Goal: Task Accomplishment & Management: Complete application form

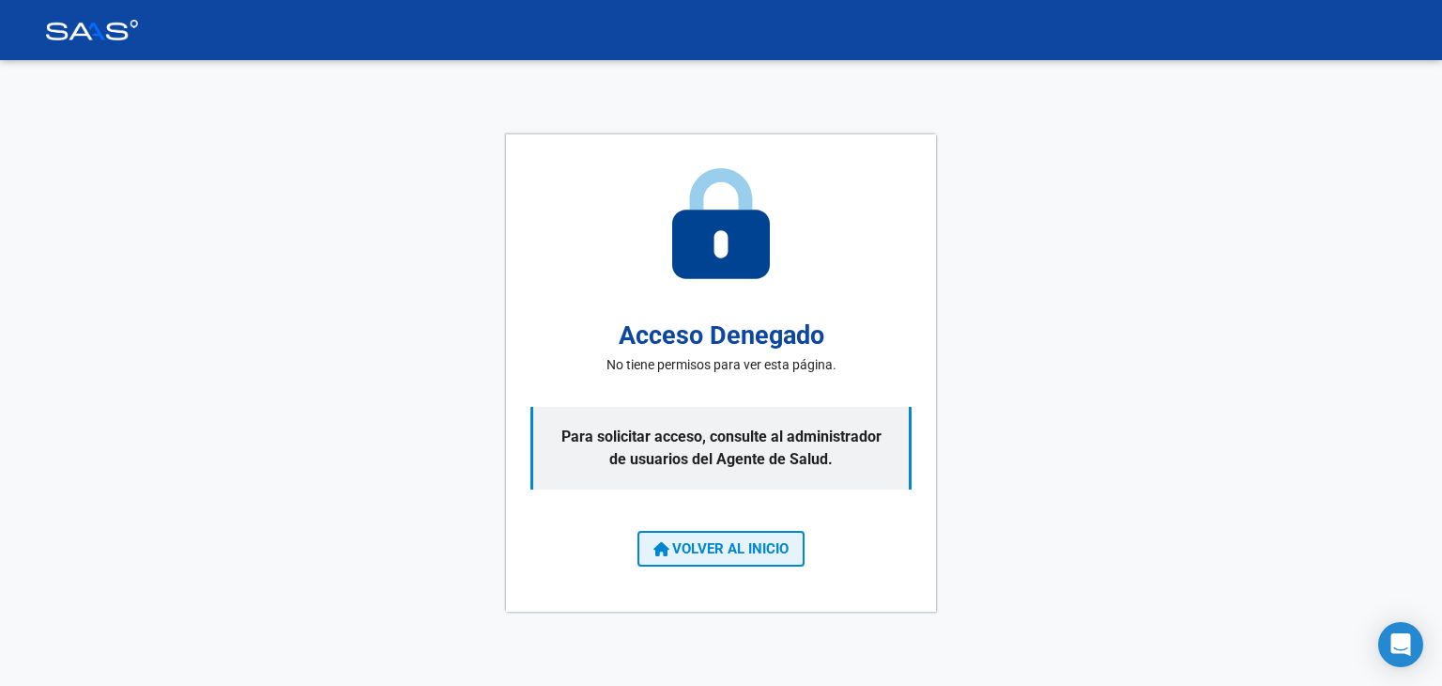
click at [763, 553] on span "VOLVER AL INICIO" at bounding box center [721, 548] width 135 height 17
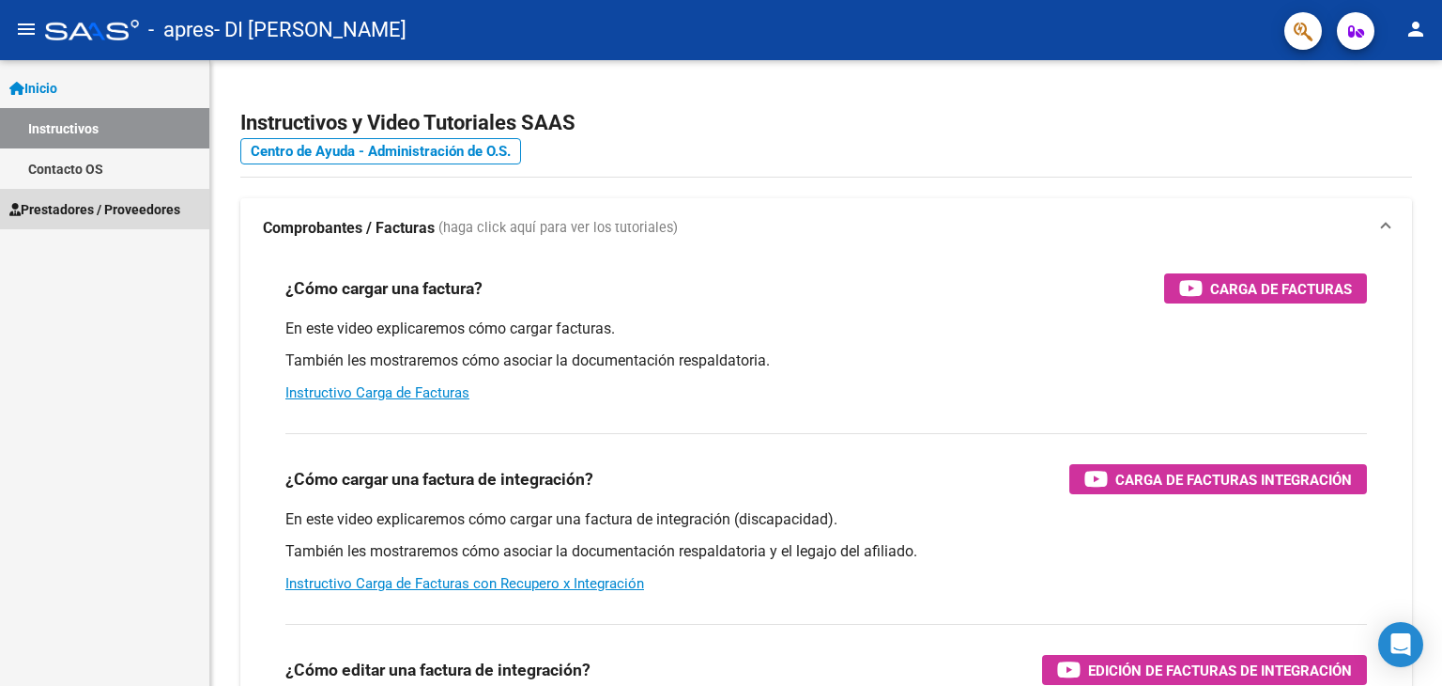
click at [81, 215] on span "Prestadores / Proveedores" at bounding box center [94, 209] width 171 height 21
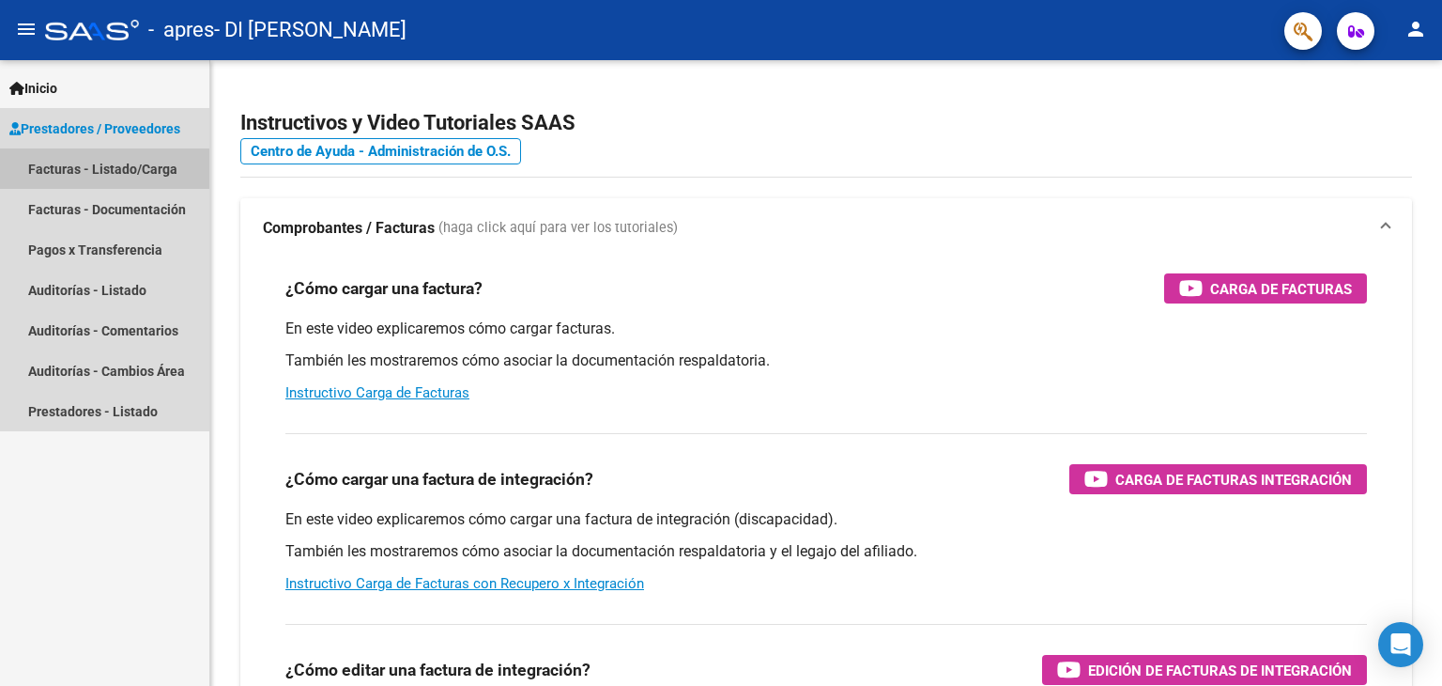
click at [102, 159] on link "Facturas - Listado/Carga" at bounding box center [104, 168] width 209 height 40
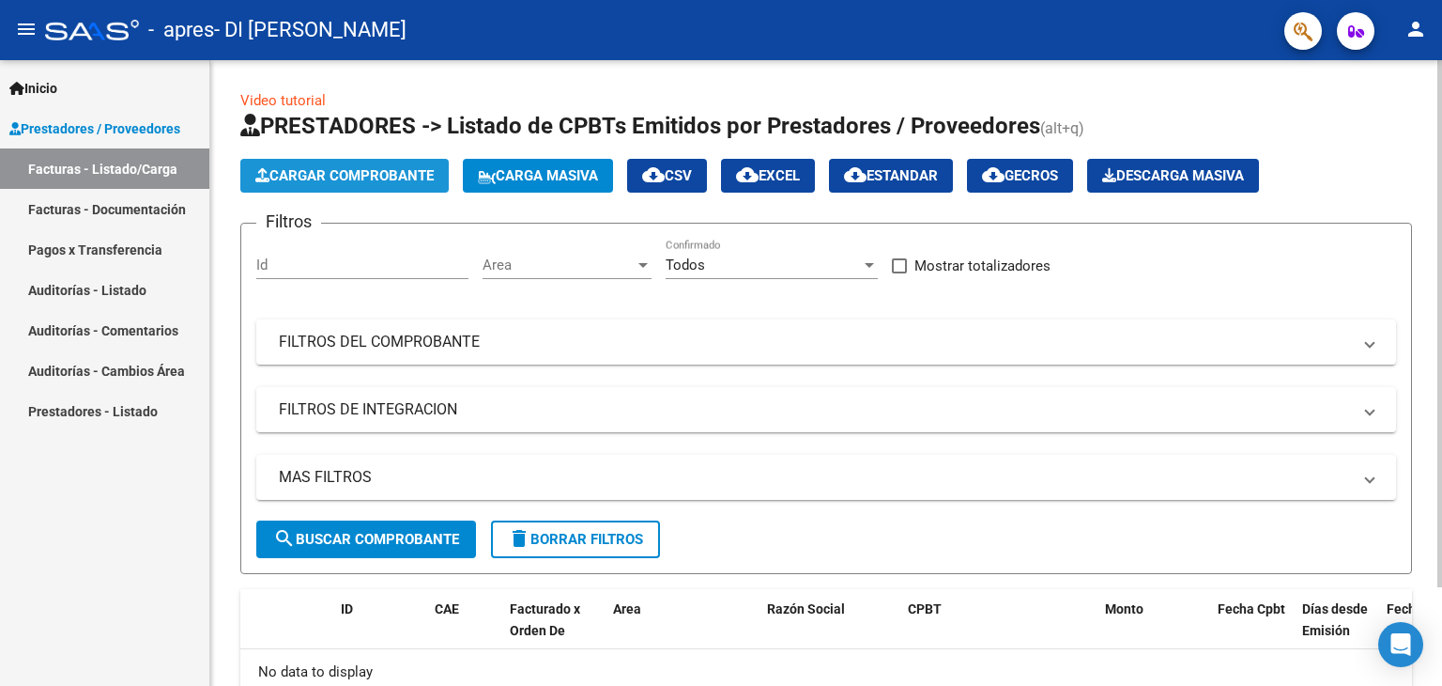
click at [319, 183] on span "Cargar Comprobante" at bounding box center [344, 175] width 178 height 17
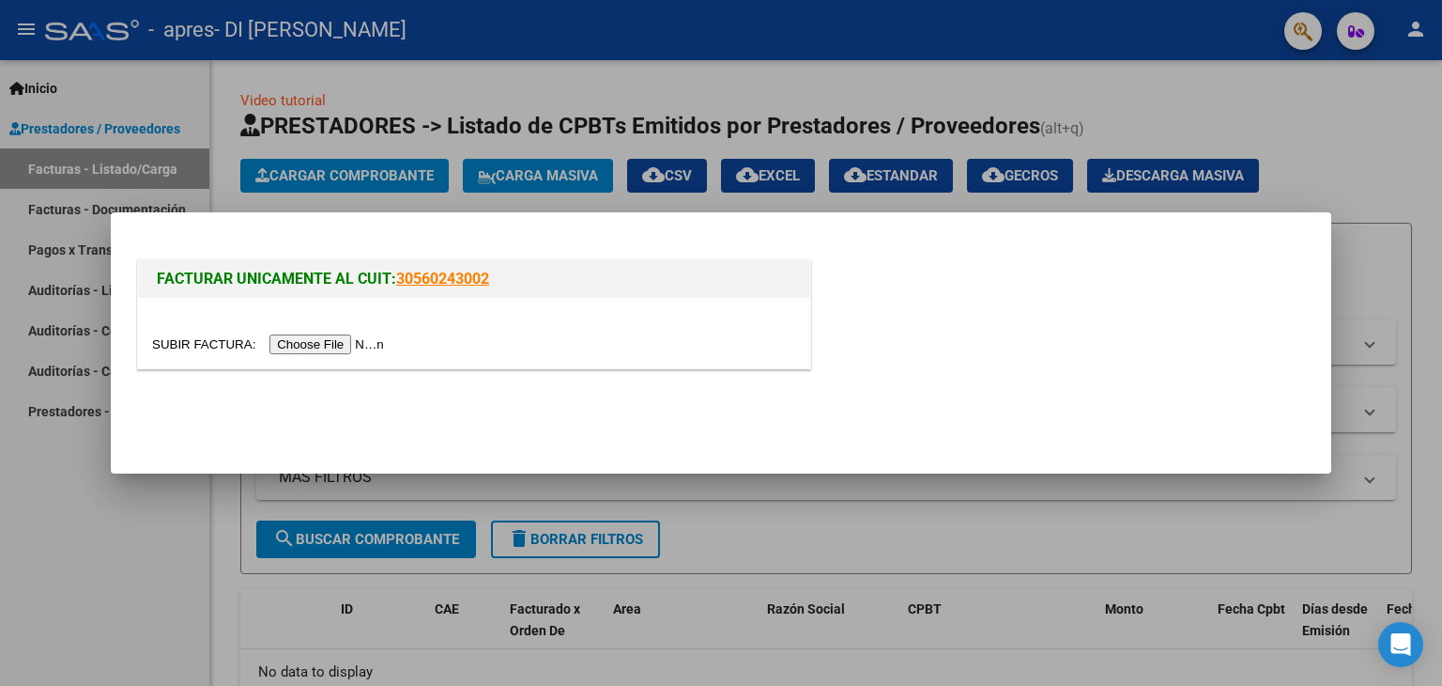
click at [316, 335] on input "file" at bounding box center [271, 344] width 238 height 20
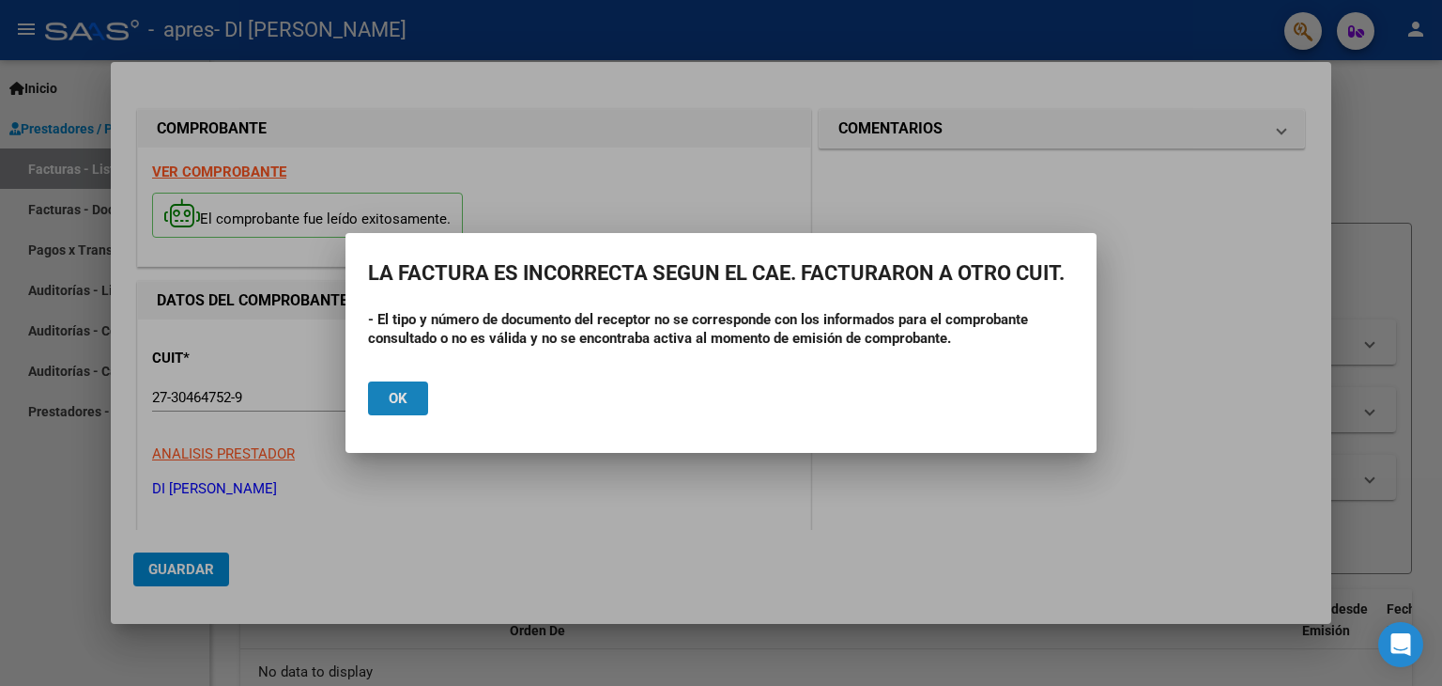
click at [410, 395] on button "Ok" at bounding box center [398, 398] width 60 height 34
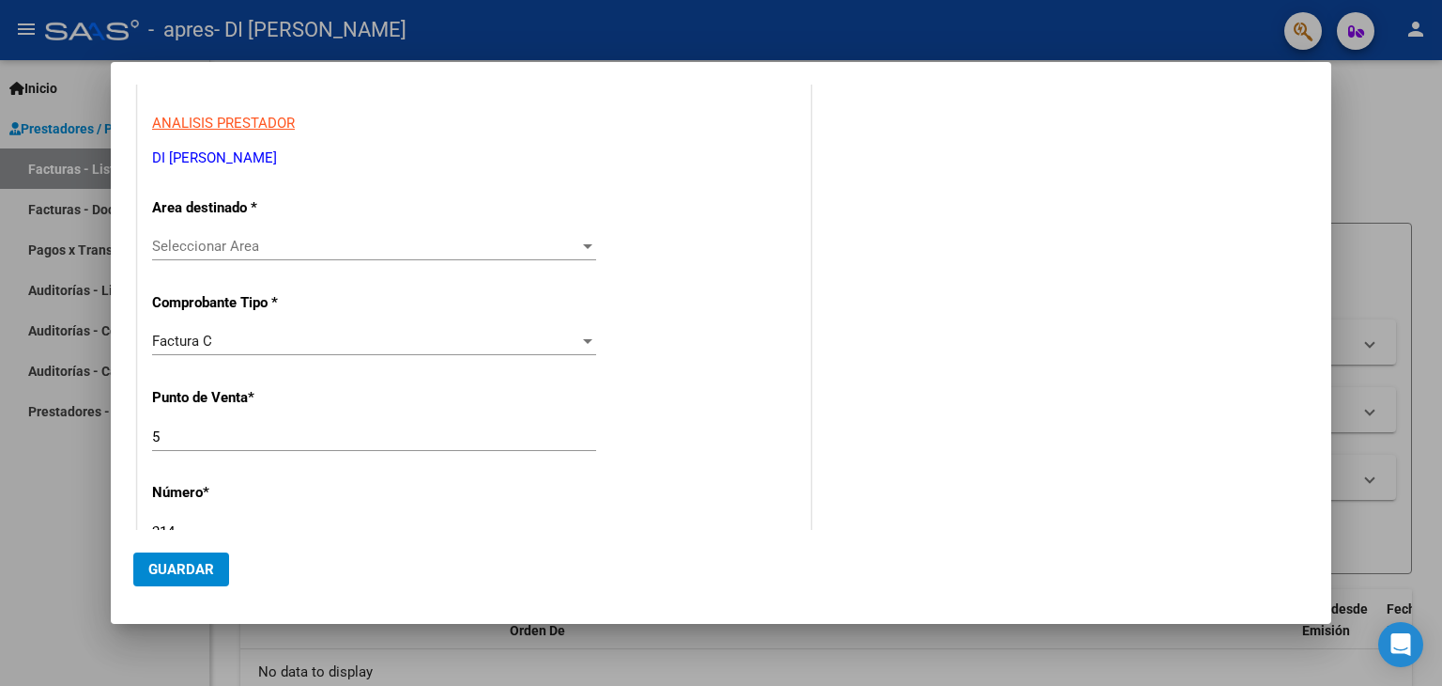
scroll to position [376, 0]
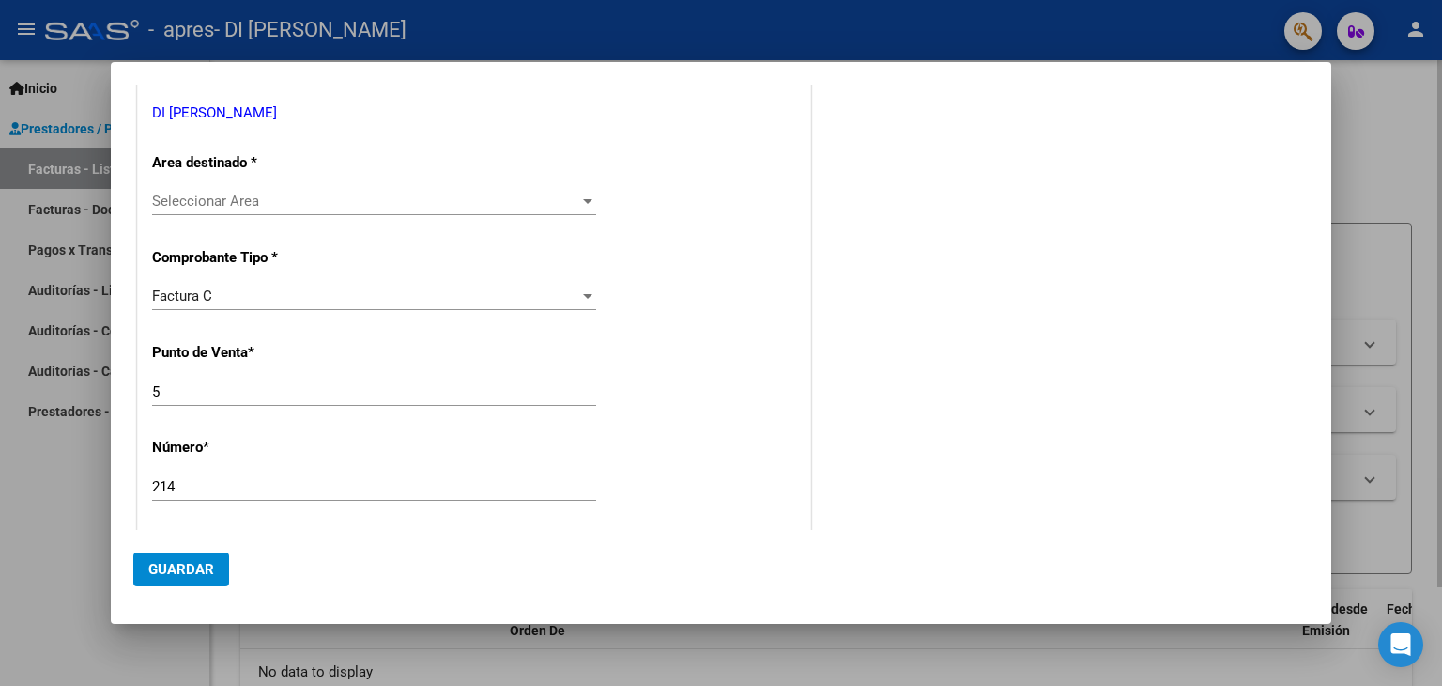
drag, startPoint x: 1412, startPoint y: 238, endPoint x: 1401, endPoint y: 234, distance: 11.9
click at [1412, 238] on div at bounding box center [721, 343] width 1442 height 686
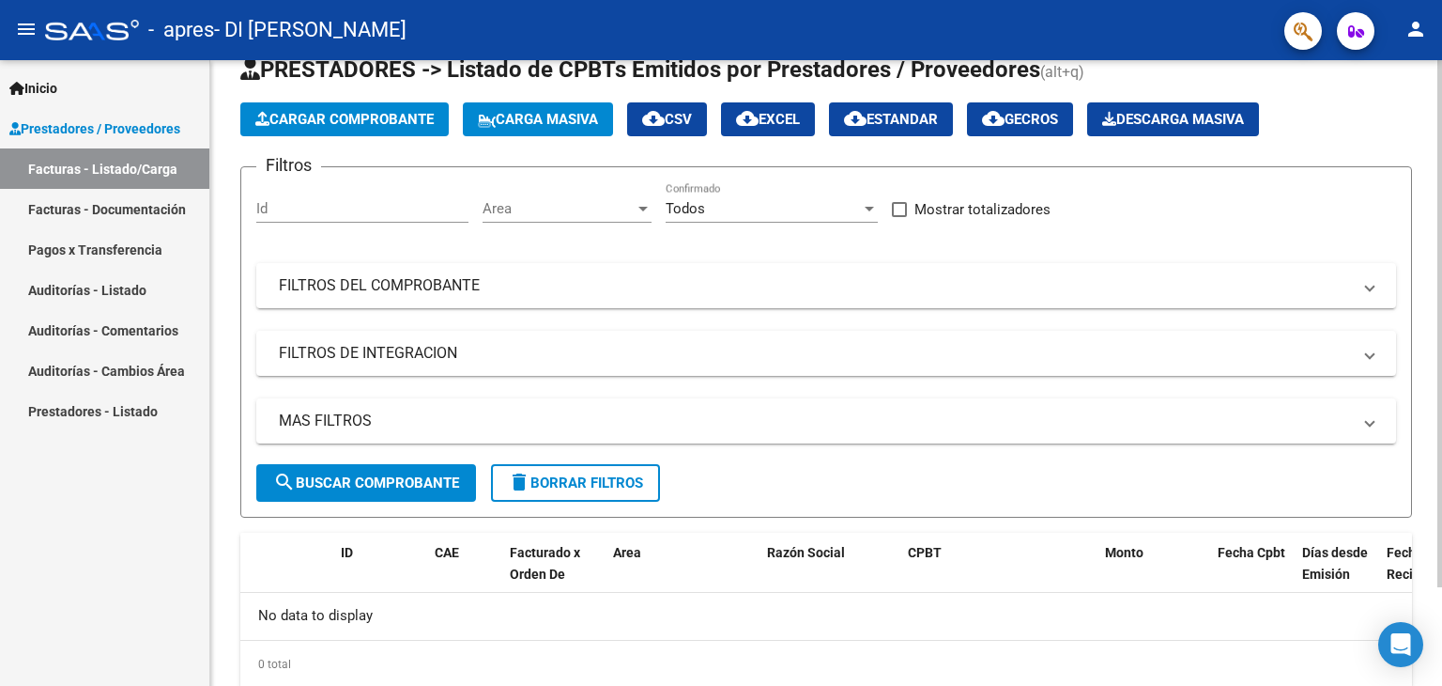
scroll to position [0, 0]
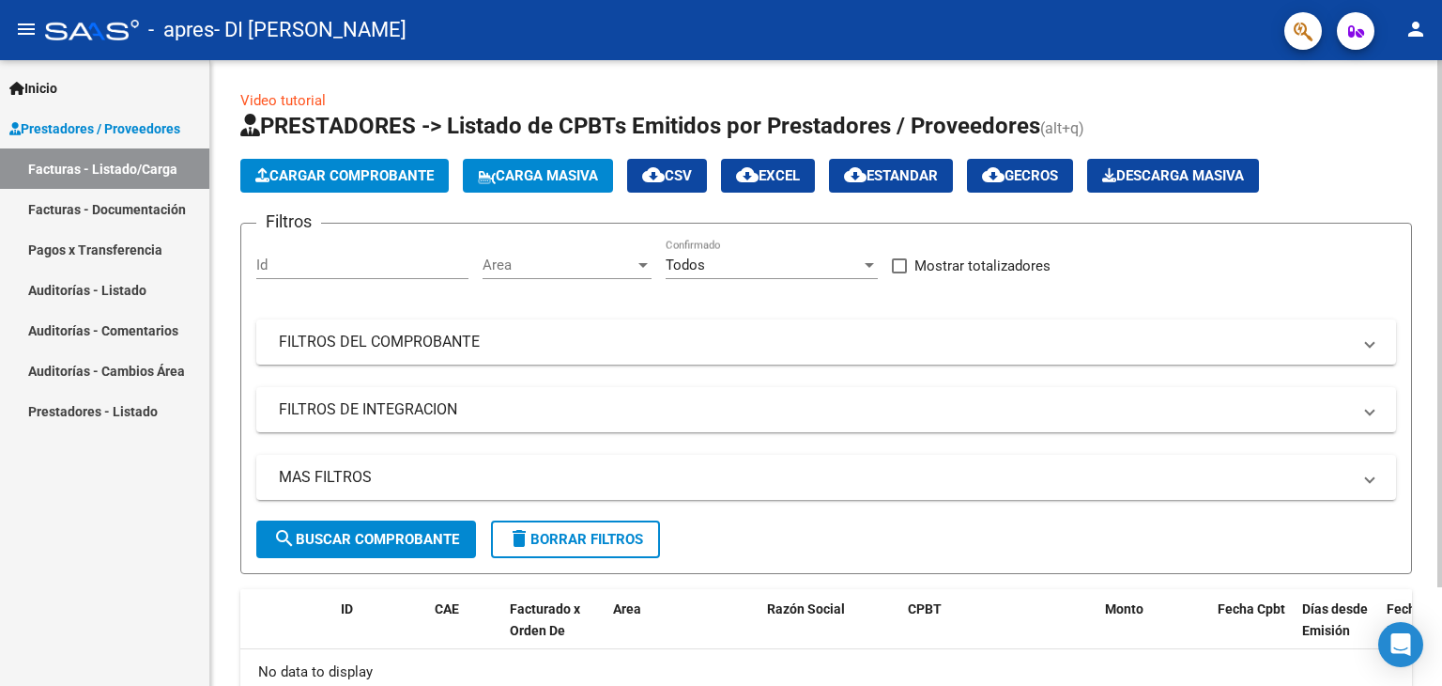
click at [354, 177] on span "Cargar Comprobante" at bounding box center [344, 175] width 178 height 17
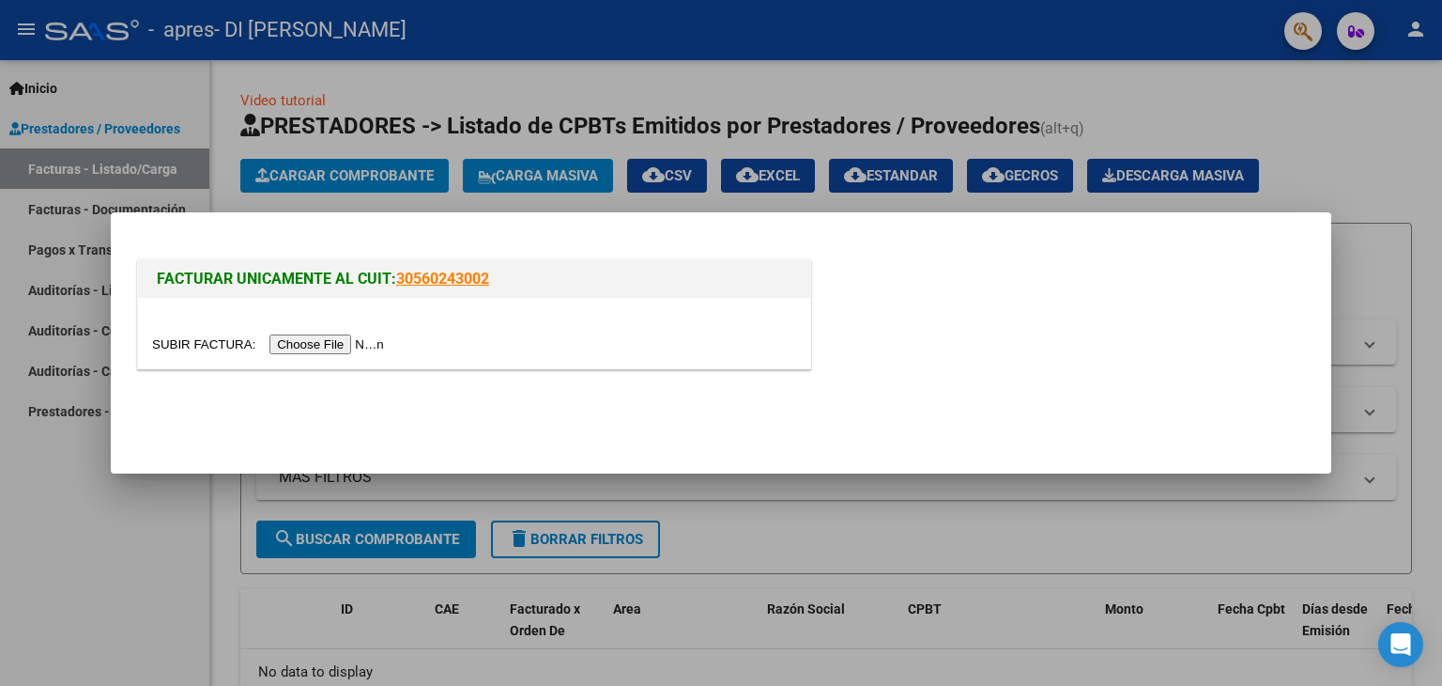
click at [292, 342] on input "file" at bounding box center [271, 344] width 238 height 20
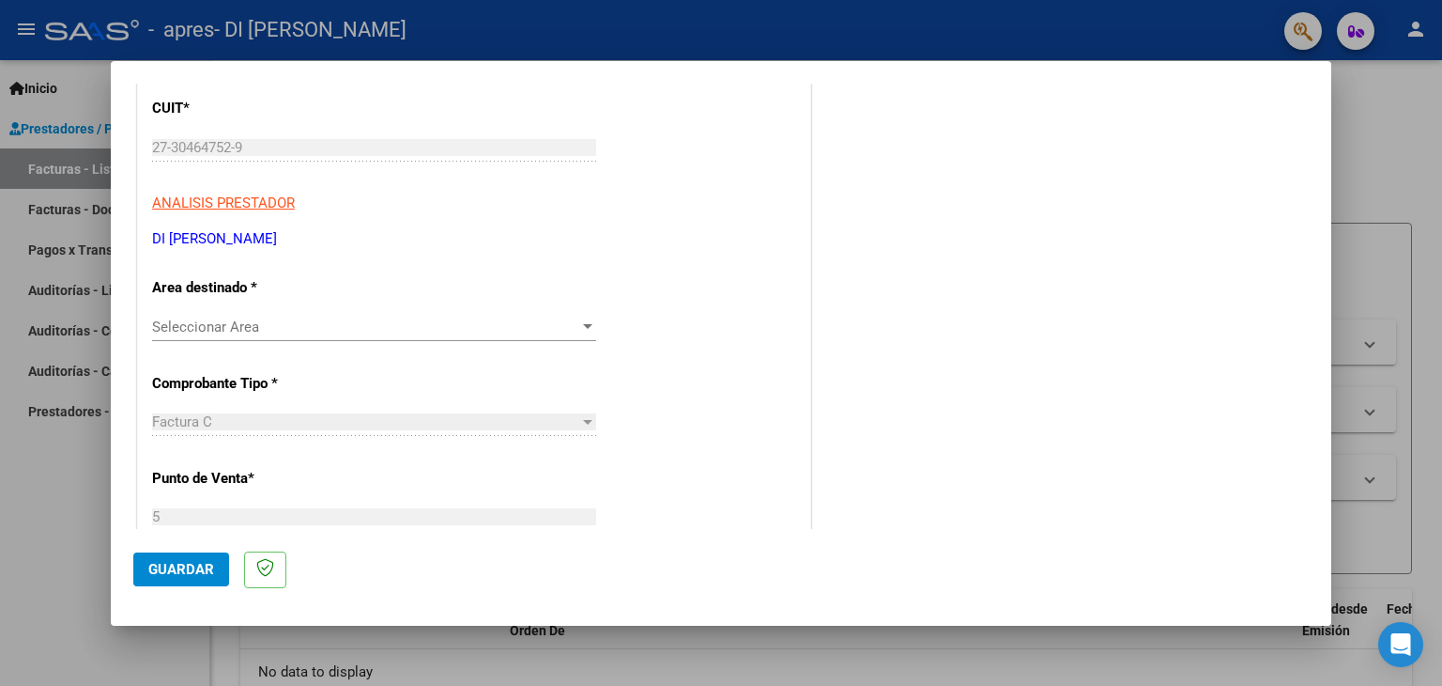
scroll to position [282, 0]
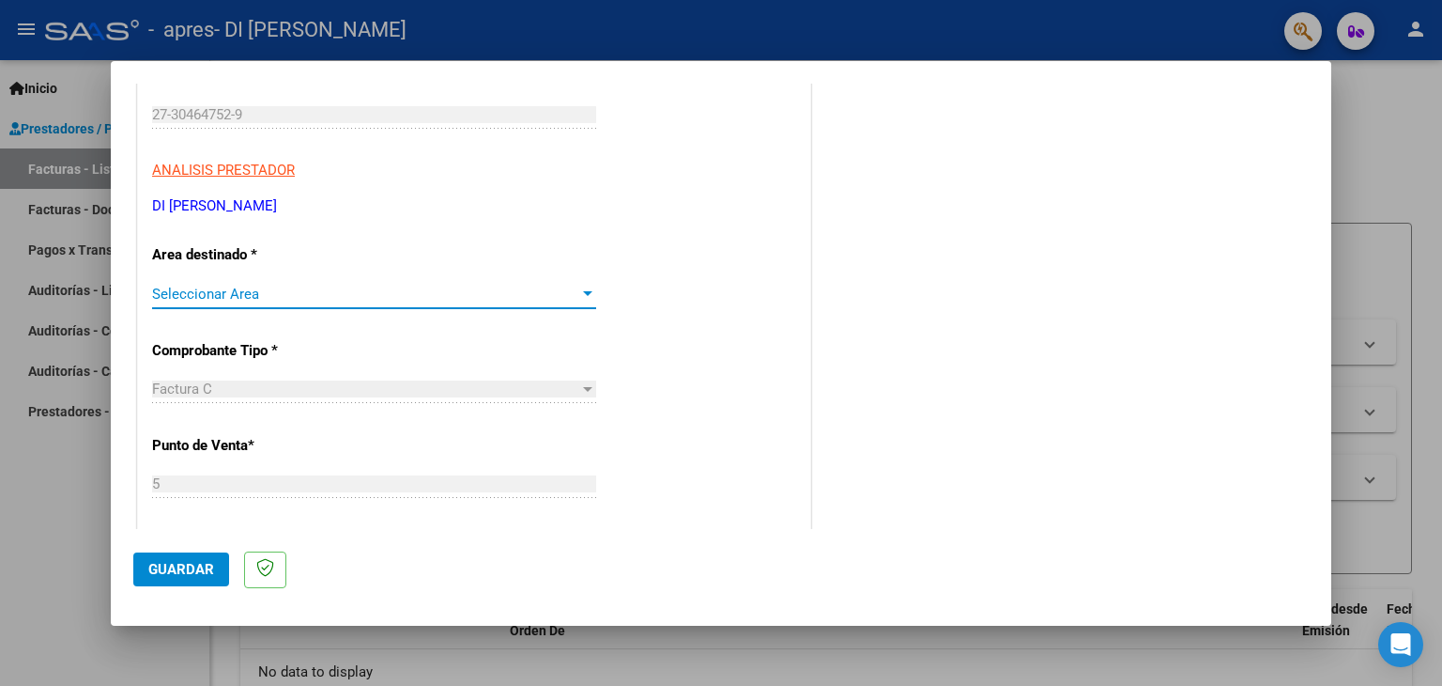
click at [238, 293] on span "Seleccionar Area" at bounding box center [365, 293] width 427 height 17
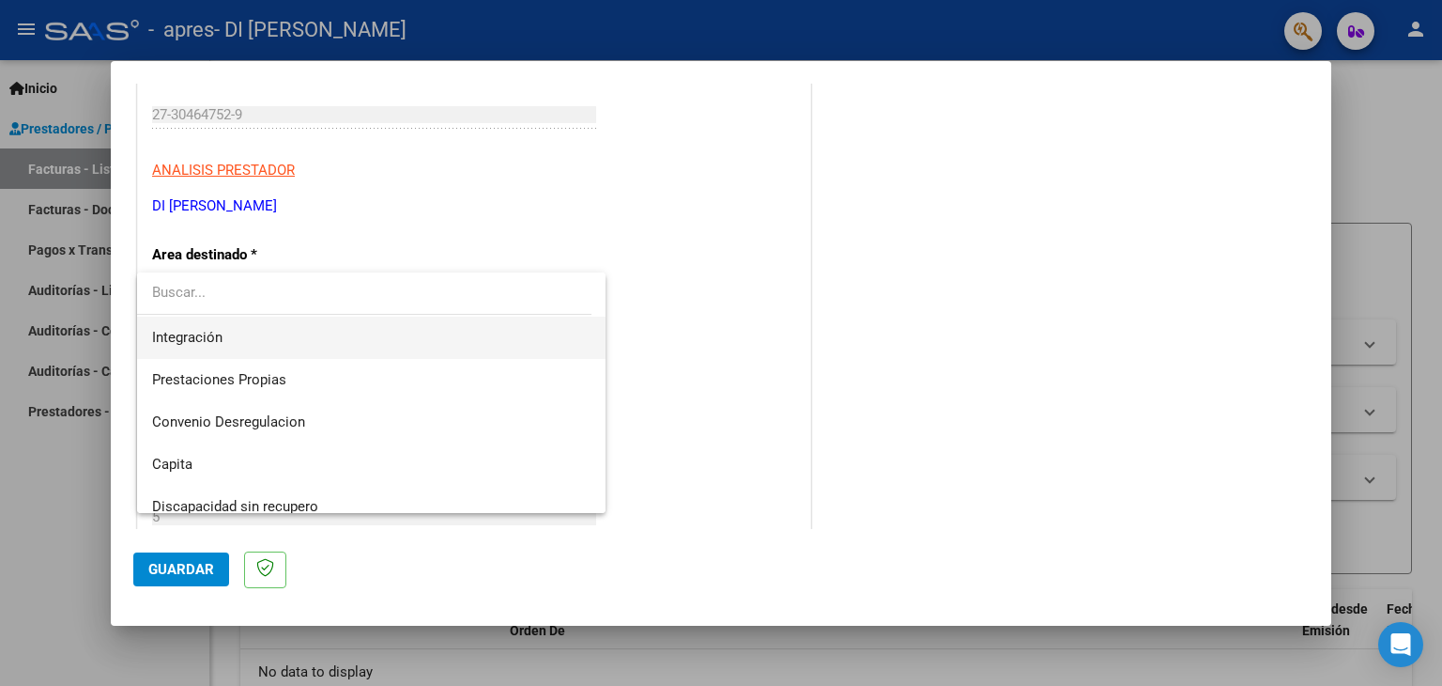
scroll to position [139, 0]
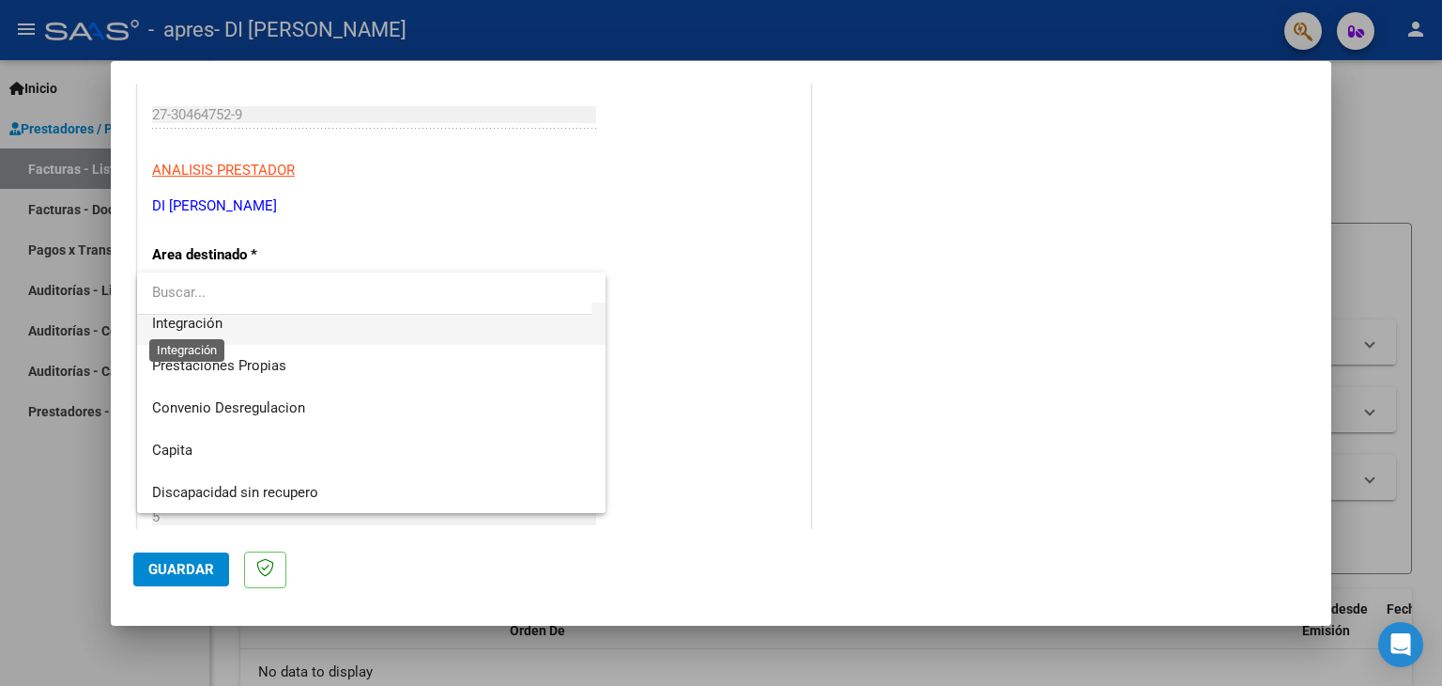
click at [192, 320] on span "Integración" at bounding box center [187, 323] width 70 height 17
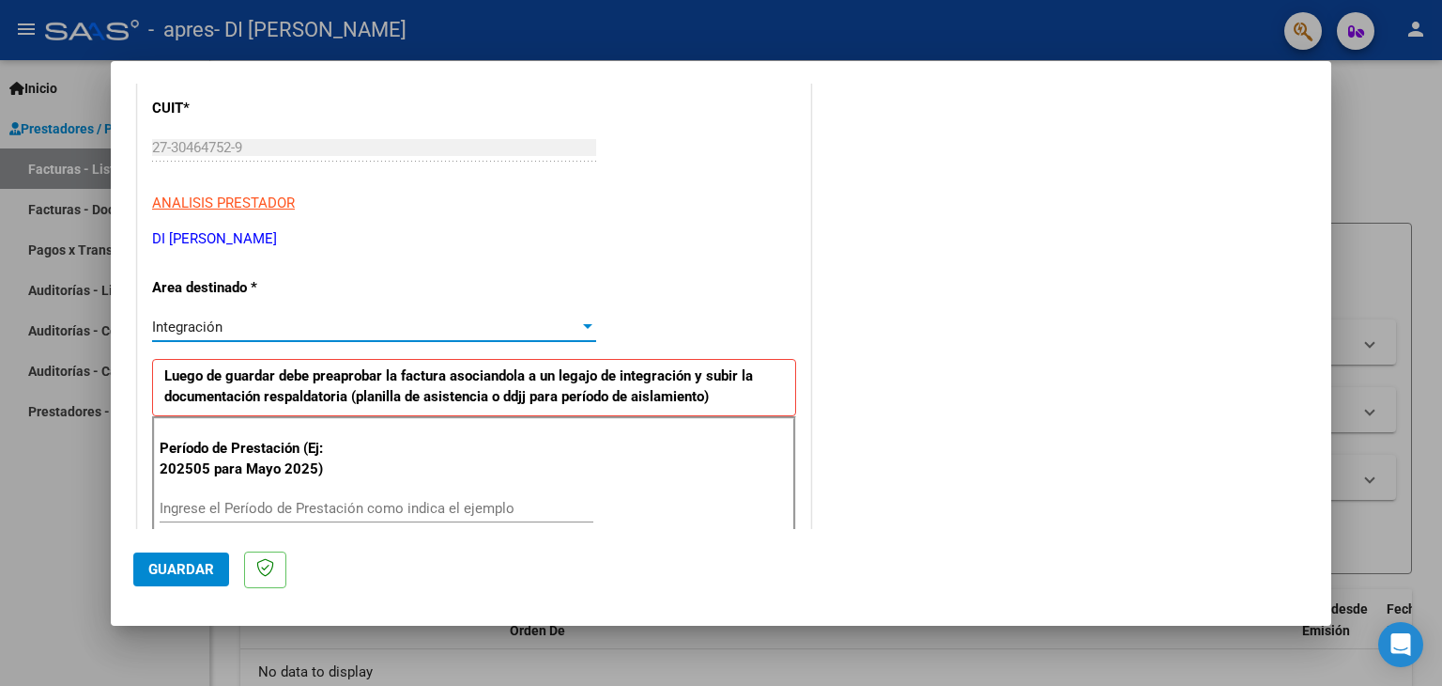
scroll to position [376, 0]
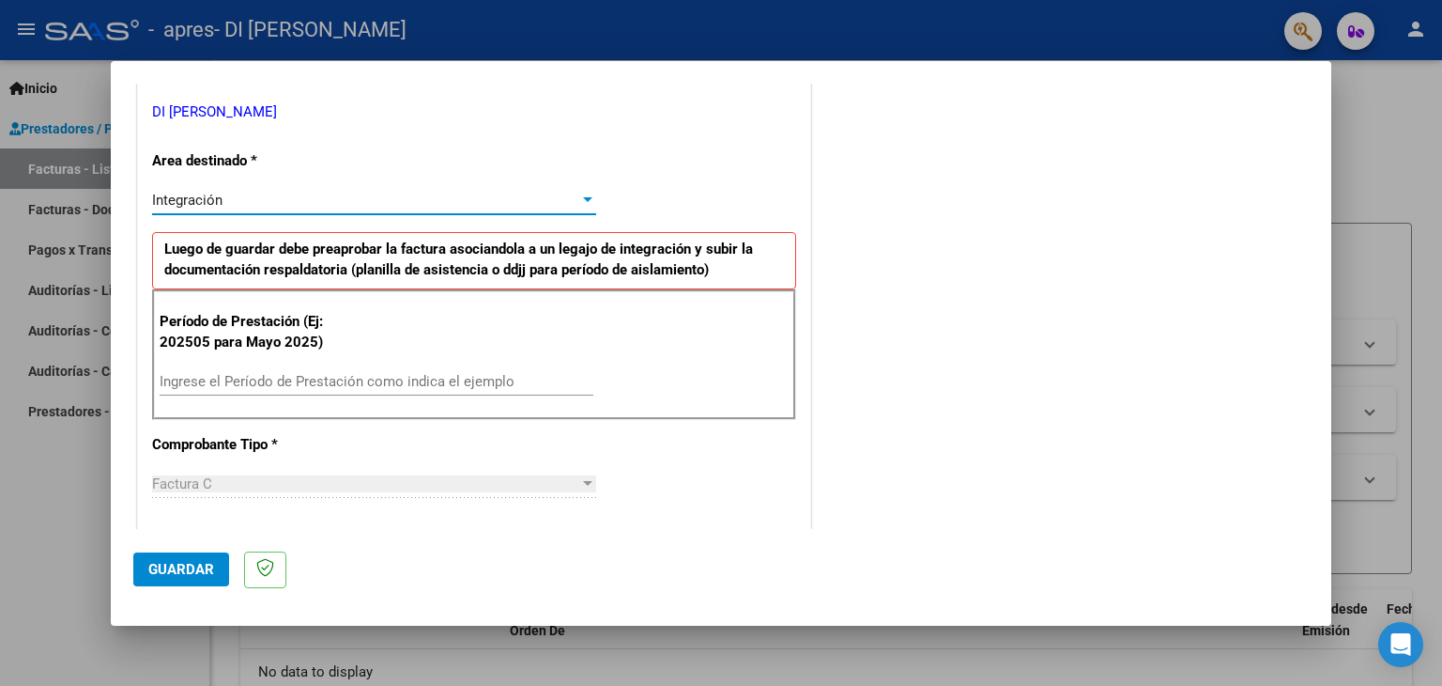
click at [473, 196] on div "Integración" at bounding box center [365, 200] width 427 height 17
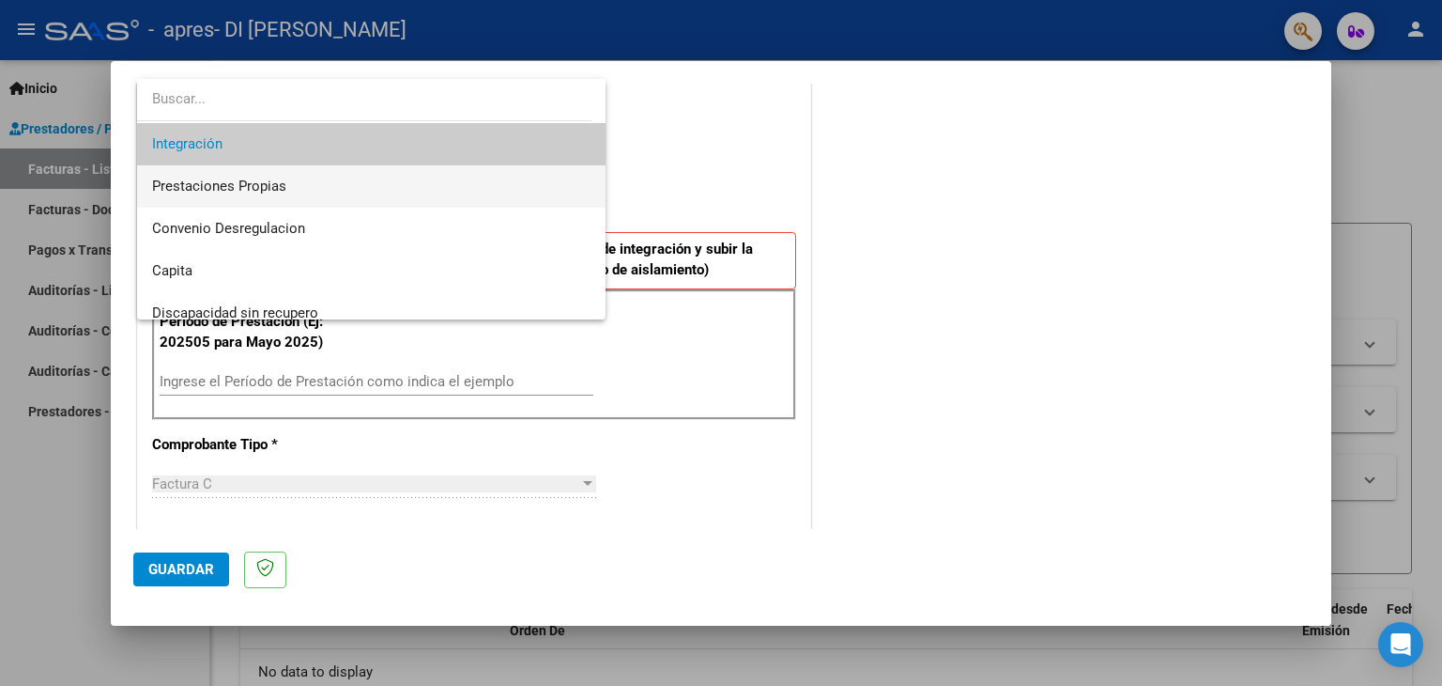
scroll to position [139, 0]
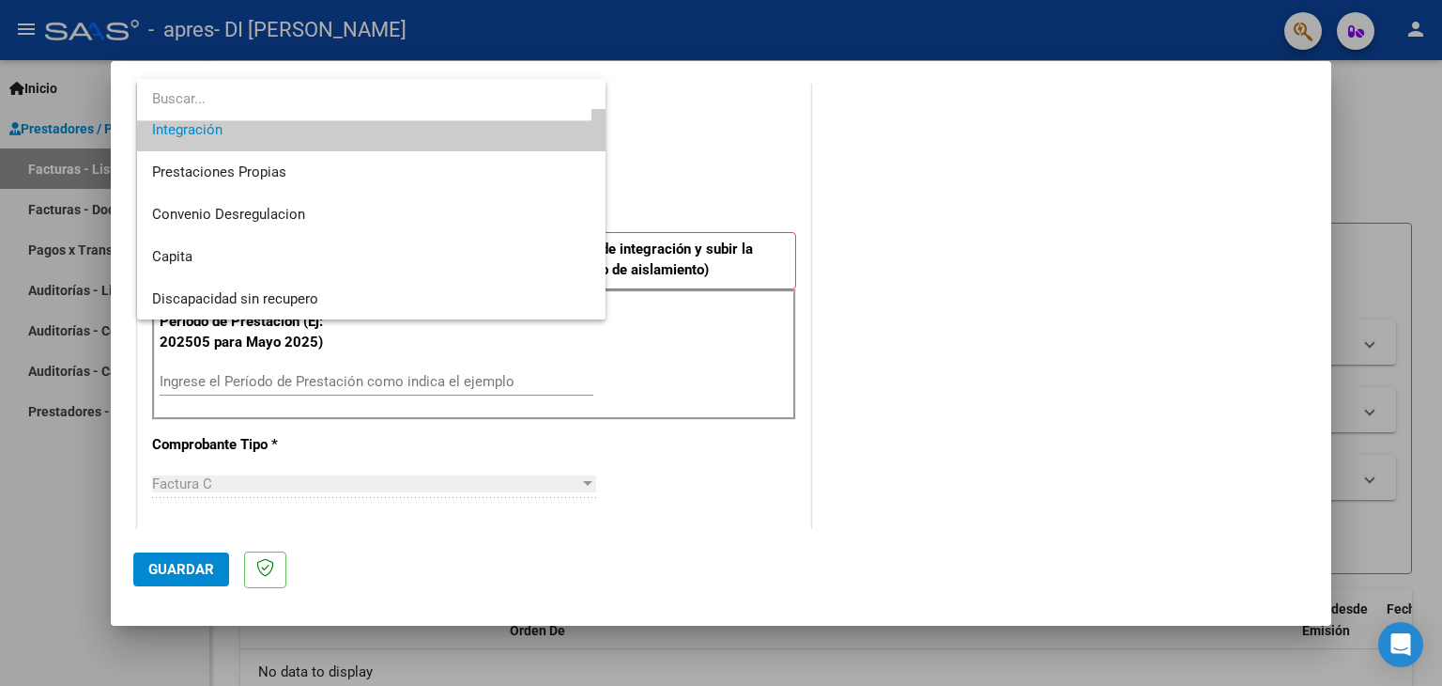
click at [308, 138] on span "Integración" at bounding box center [372, 130] width 440 height 42
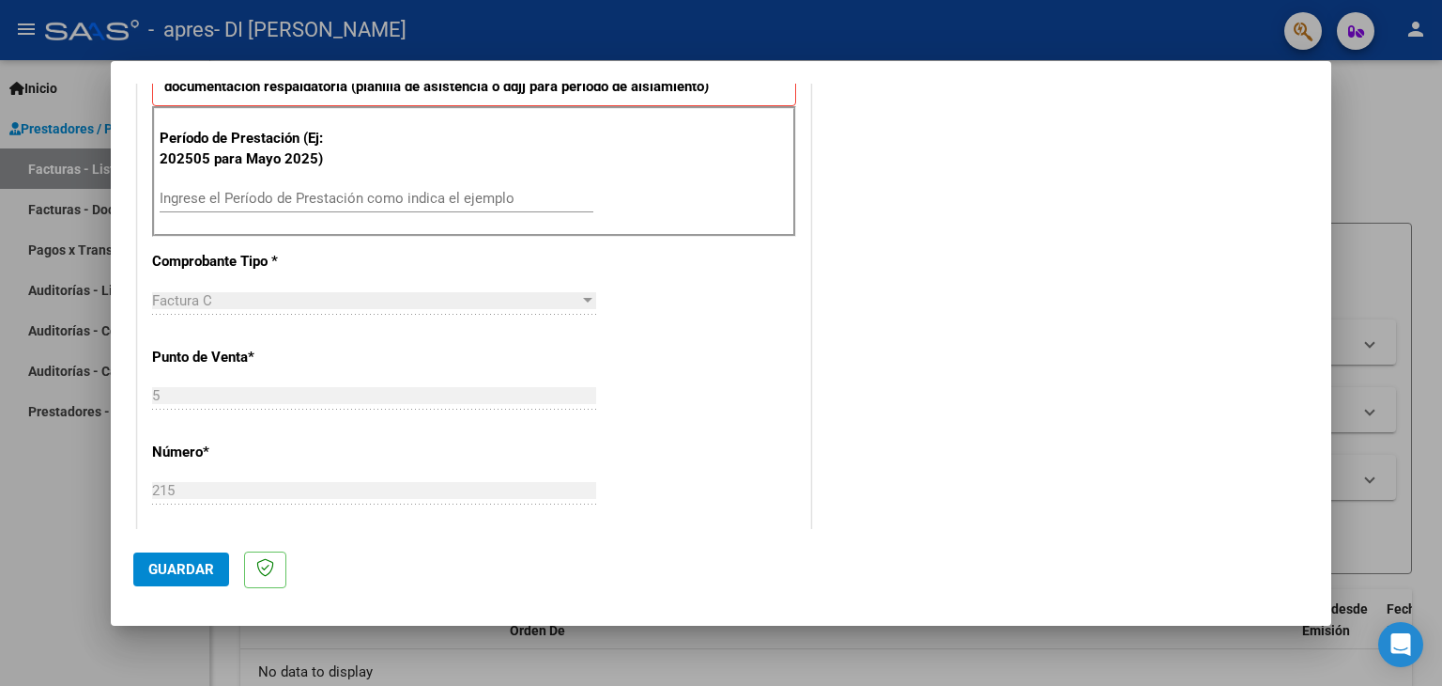
scroll to position [563, 0]
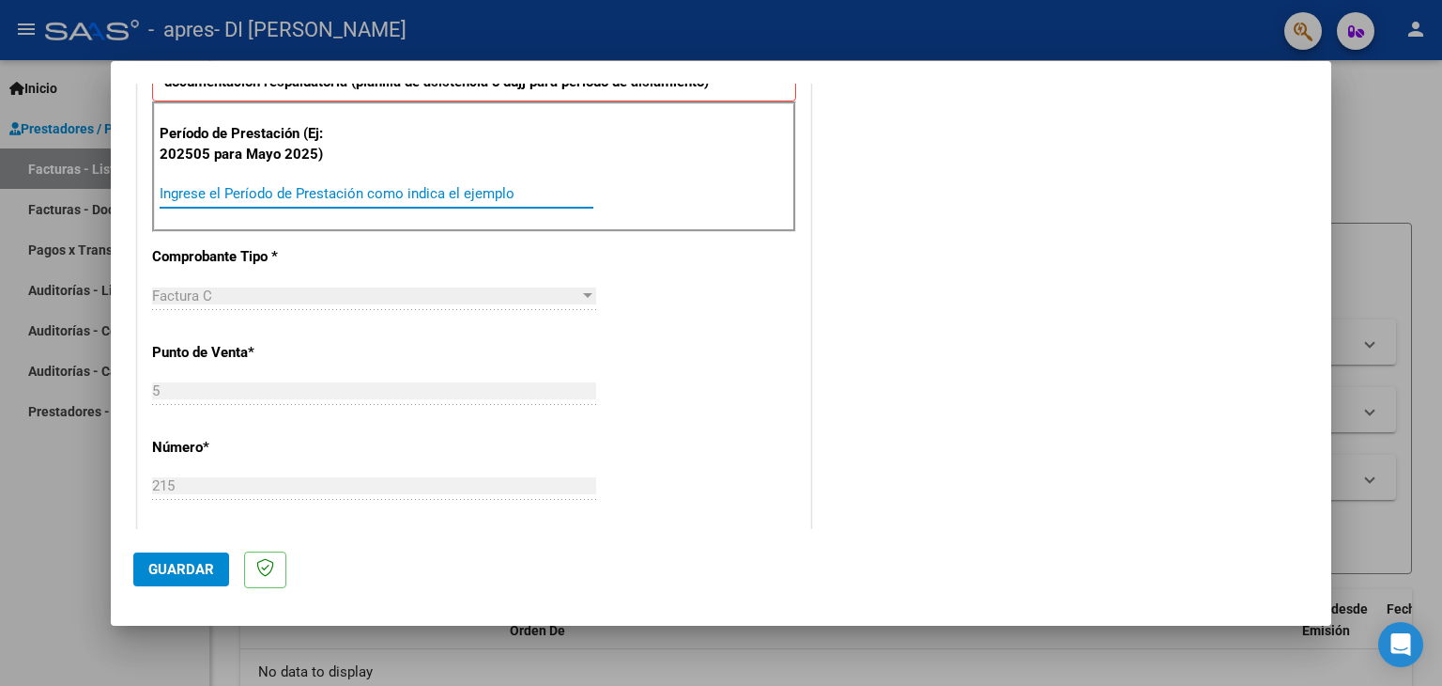
click at [239, 192] on input "Ingrese el Período de Prestación como indica el ejemplo" at bounding box center [377, 193] width 434 height 17
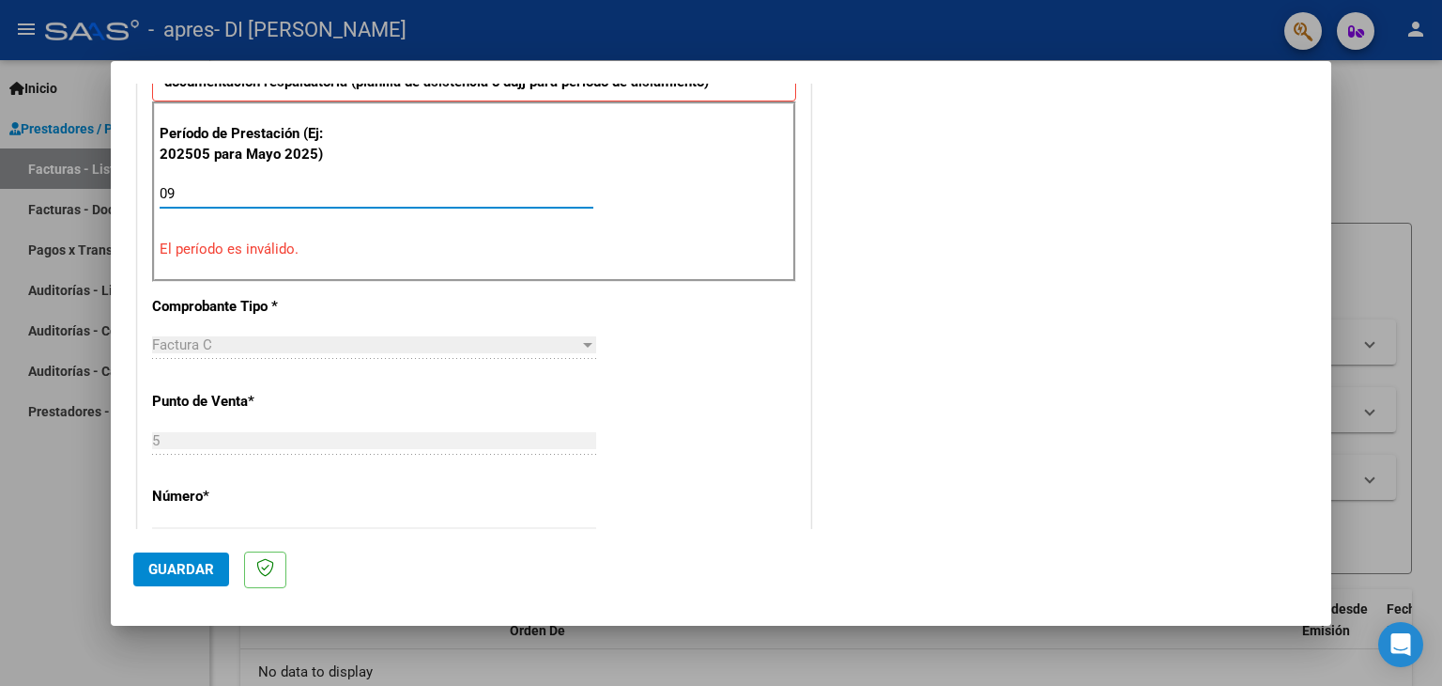
type input "0"
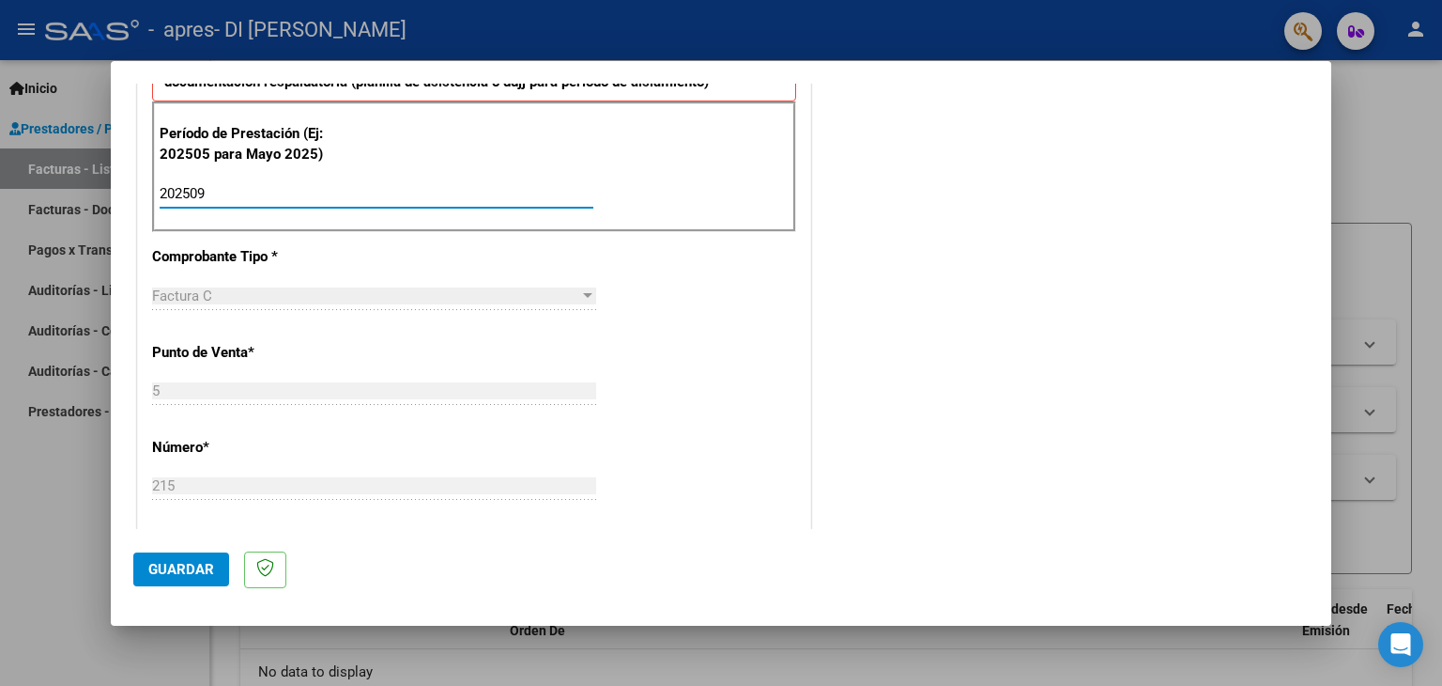
type input "202509"
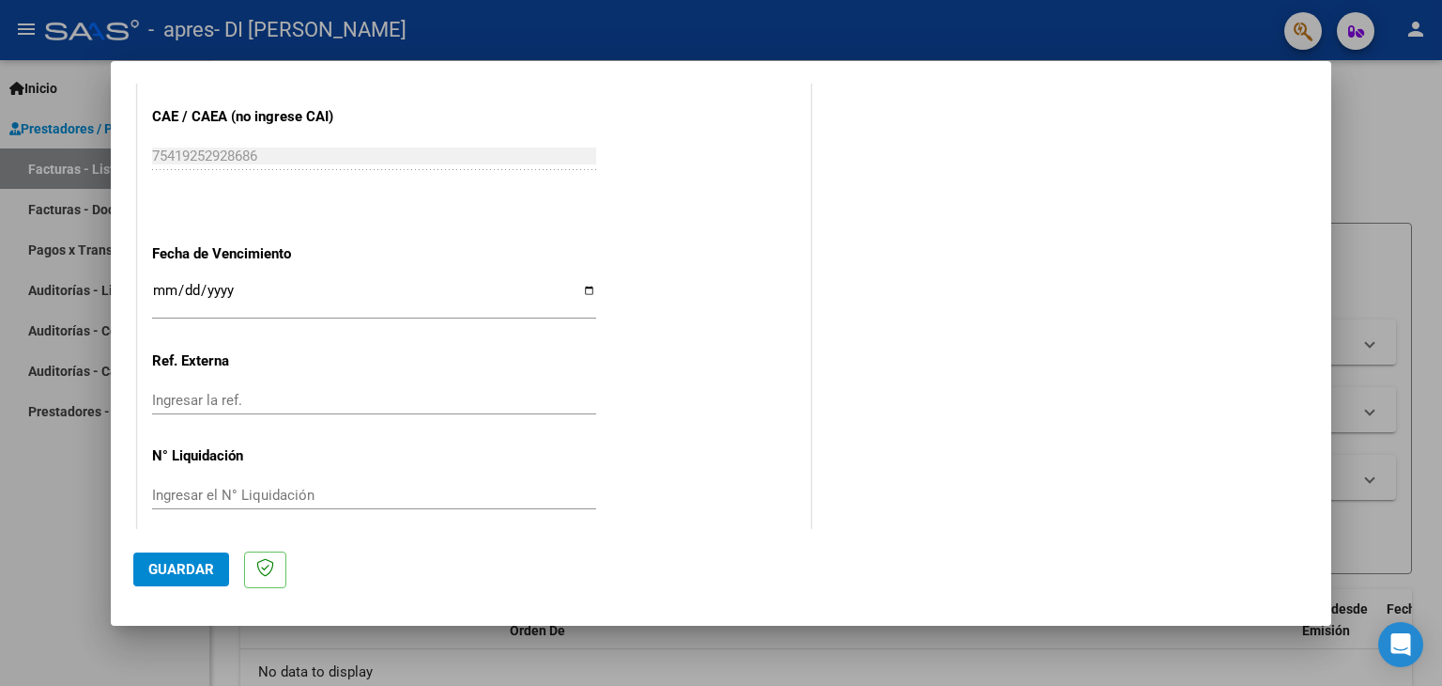
scroll to position [1205, 0]
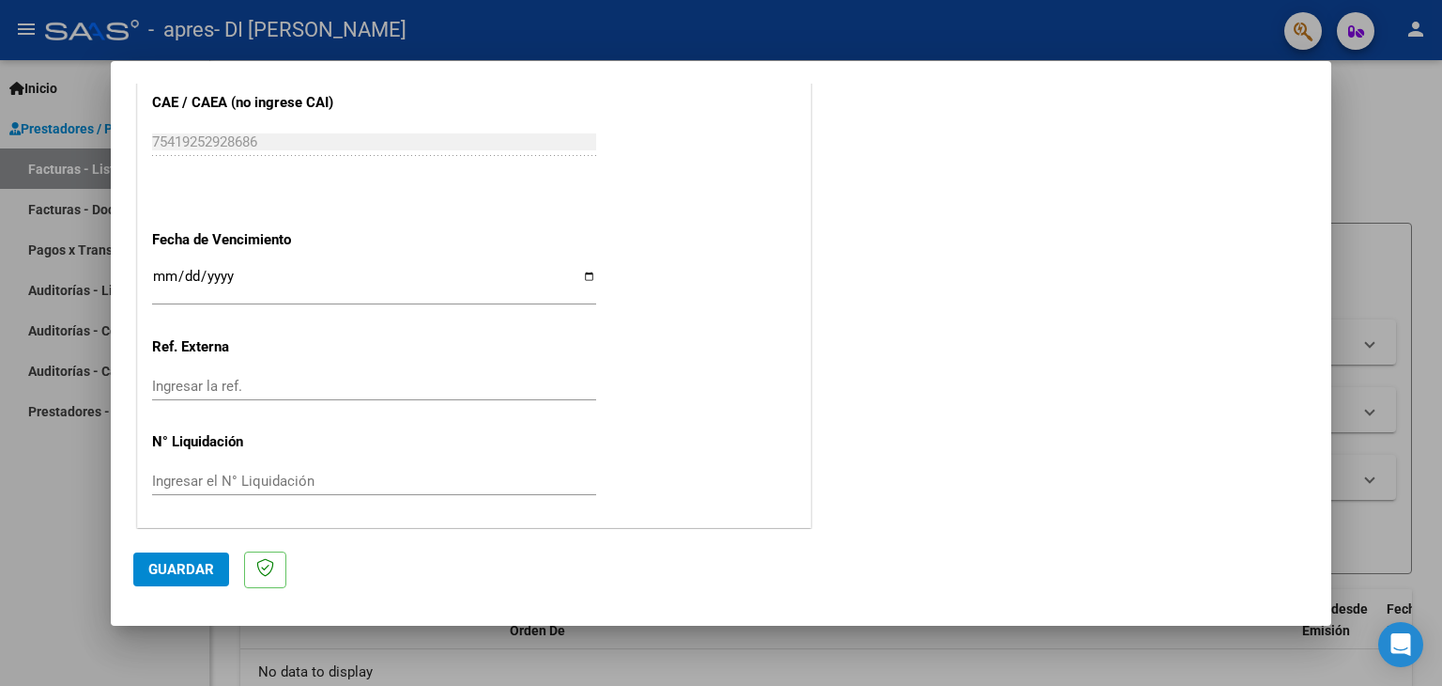
click at [237, 271] on input "Ingresar la fecha" at bounding box center [374, 284] width 444 height 30
click at [352, 279] on input "Ingresar la fecha" at bounding box center [374, 284] width 444 height 30
click at [585, 276] on input "Ingresar la fecha" at bounding box center [374, 284] width 444 height 30
type input "[DATE]"
click at [585, 276] on input "[DATE]" at bounding box center [374, 284] width 444 height 30
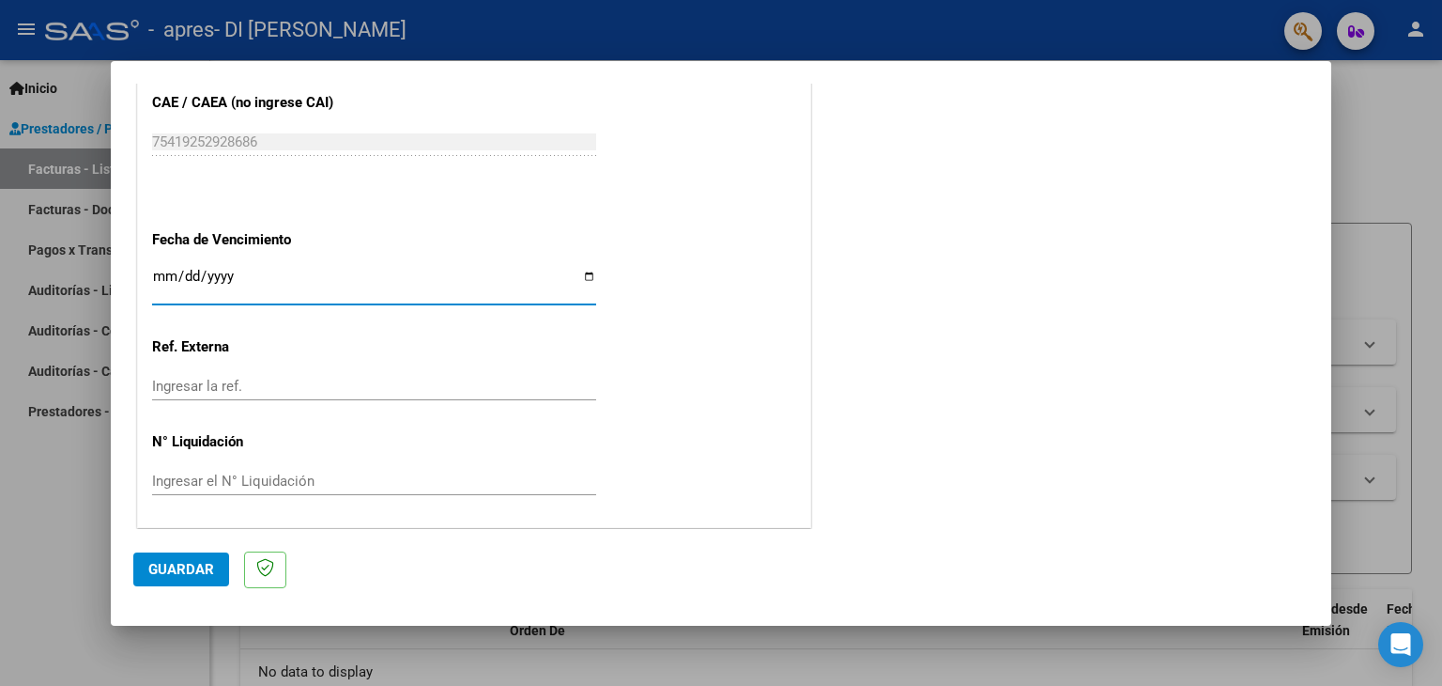
drag, startPoint x: 657, startPoint y: 347, endPoint x: 628, endPoint y: 352, distance: 29.7
click at [183, 564] on span "Guardar" at bounding box center [181, 569] width 66 height 17
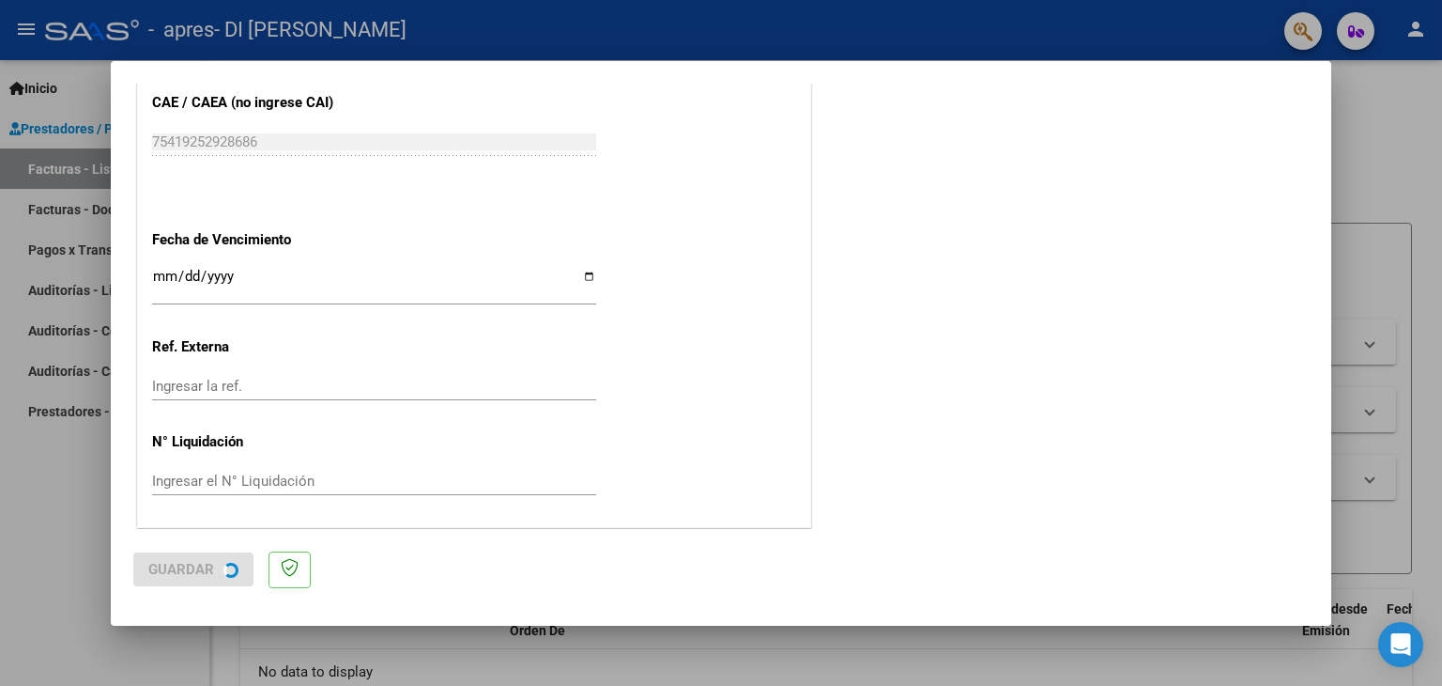
scroll to position [0, 0]
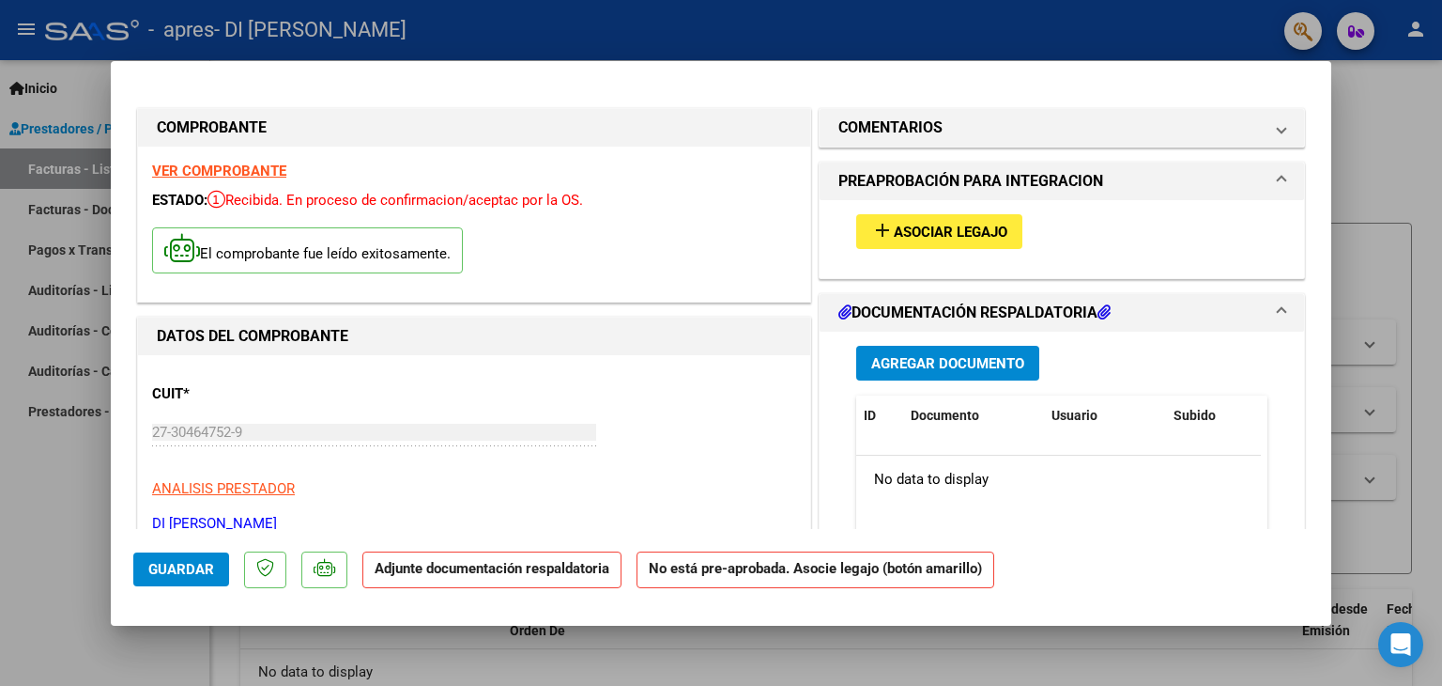
click at [955, 368] on span "Agregar Documento" at bounding box center [947, 363] width 153 height 17
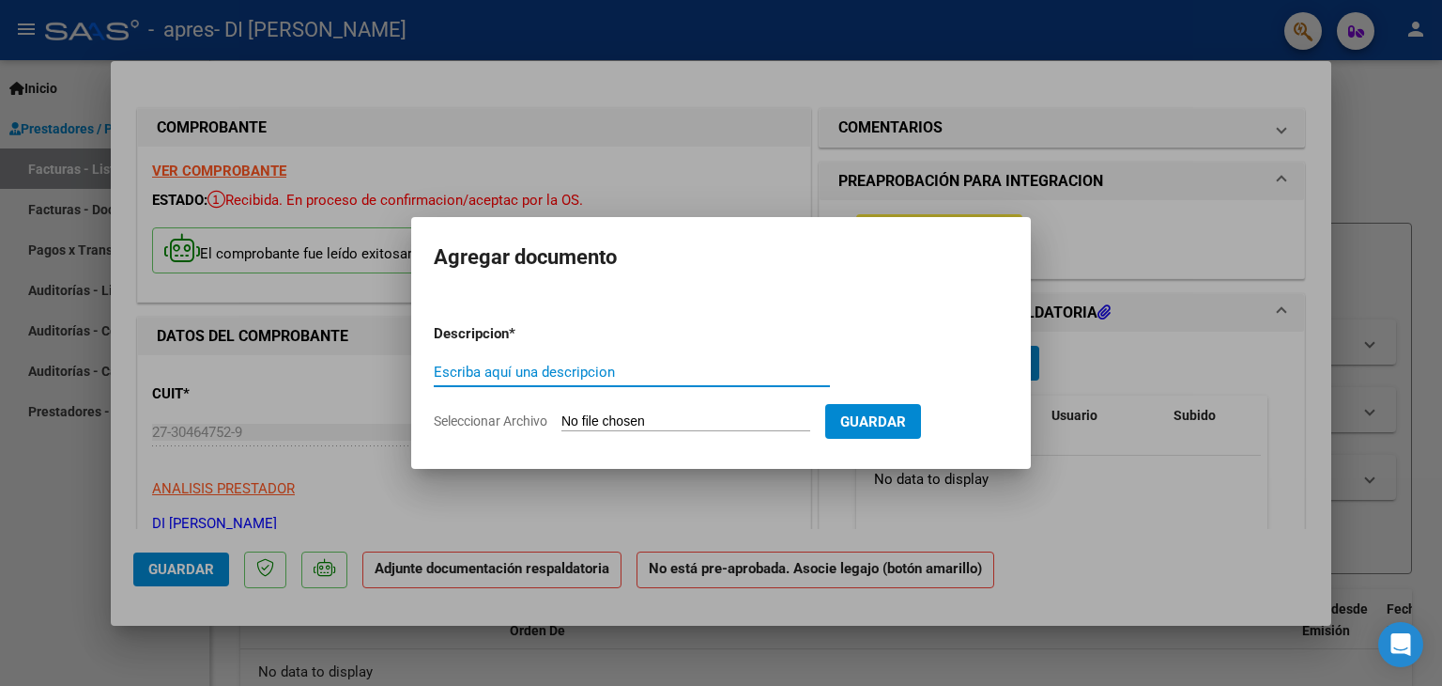
click at [606, 369] on input "Escriba aquí una descripcion" at bounding box center [632, 371] width 396 height 17
click at [617, 417] on input "Seleccionar Archivo" at bounding box center [686, 422] width 249 height 18
click at [593, 365] on input "Escriba aquí una descripcion" at bounding box center [632, 371] width 396 height 17
click at [609, 423] on input "Seleccionar Archivo" at bounding box center [686, 422] width 249 height 18
type input "C:\fakepath\[GEOGRAPHIC_DATA][PERSON_NAME] asistencia septiembre .pdf"
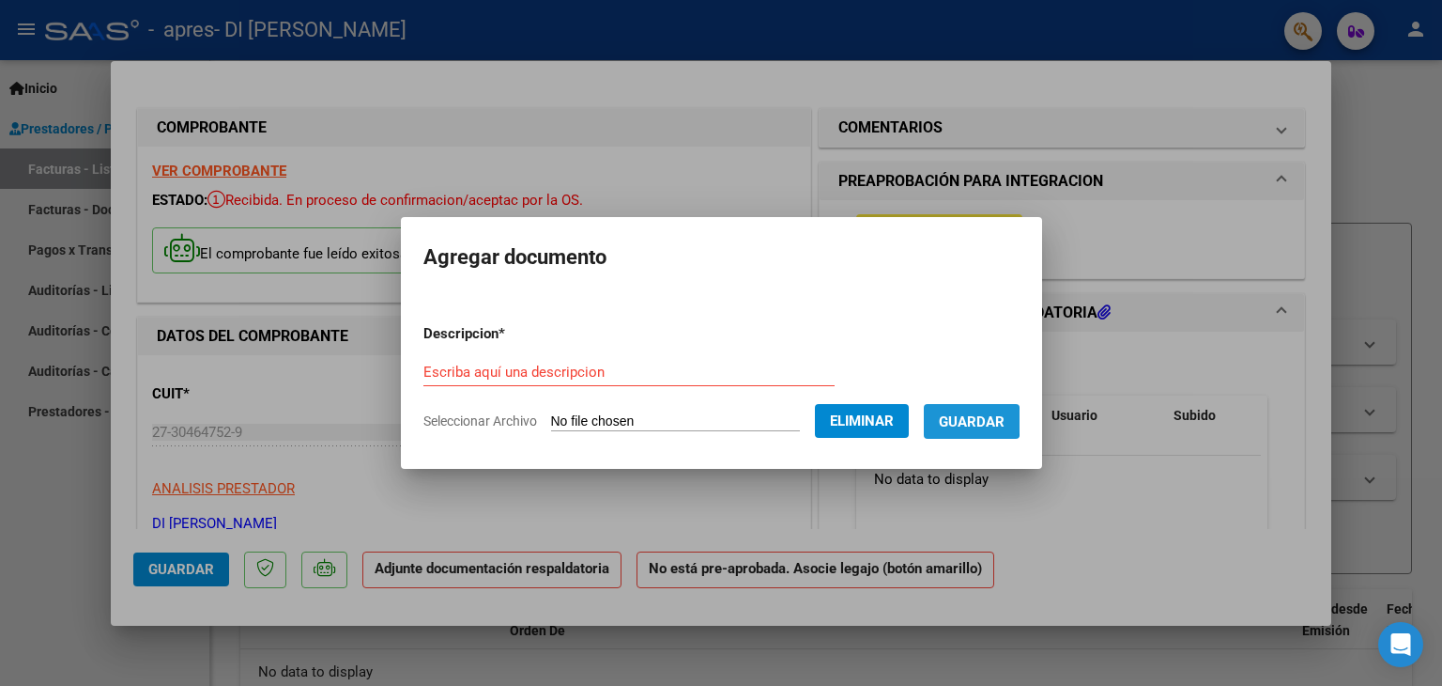
drag, startPoint x: 974, startPoint y: 420, endPoint x: 670, endPoint y: 316, distance: 321.3
click at [709, 316] on form "Descripcion * Escriba aquí una descripcion Seleccionar Archivo Eliminar Guardar" at bounding box center [722, 377] width 596 height 137
click at [590, 376] on input "Escriba aquí una descripcion" at bounding box center [629, 371] width 411 height 17
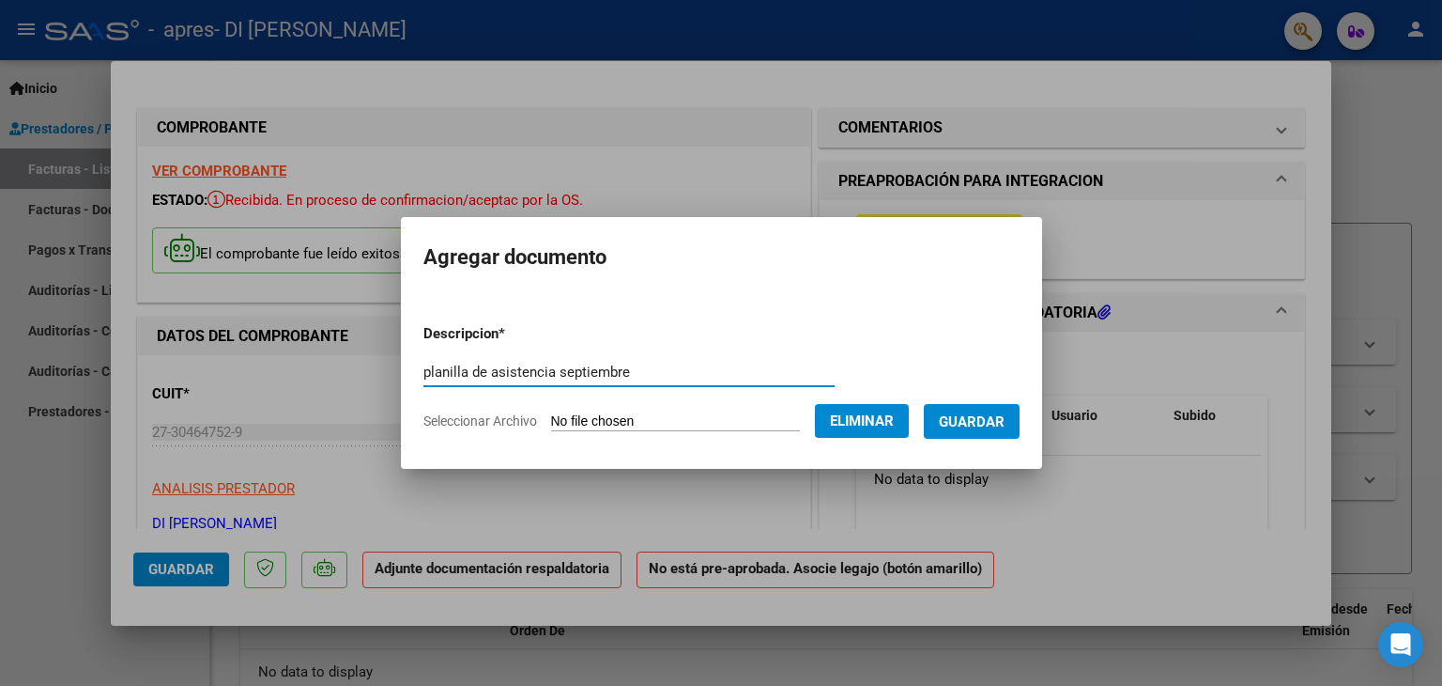
type input "planilla de asistencia septiembre"
click at [966, 425] on span "Guardar" at bounding box center [972, 421] width 66 height 17
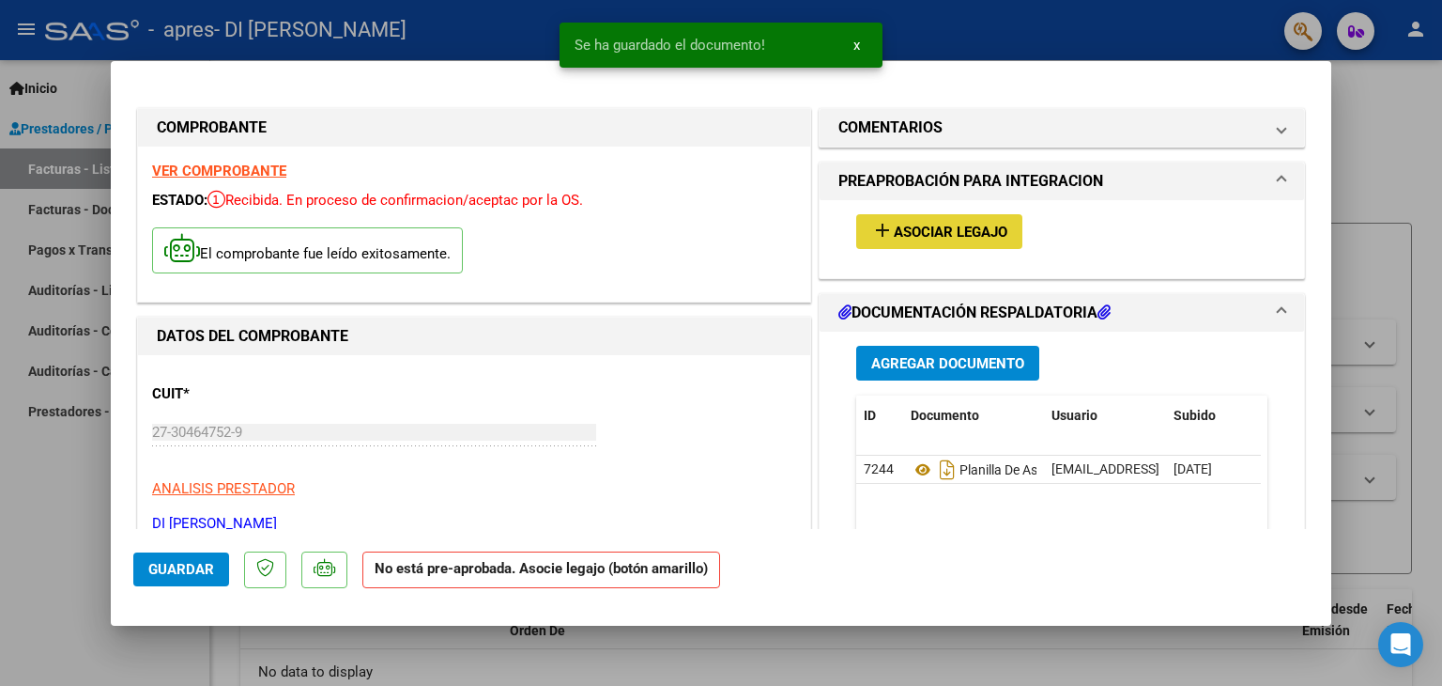
click at [898, 238] on span "Asociar Legajo" at bounding box center [951, 232] width 114 height 17
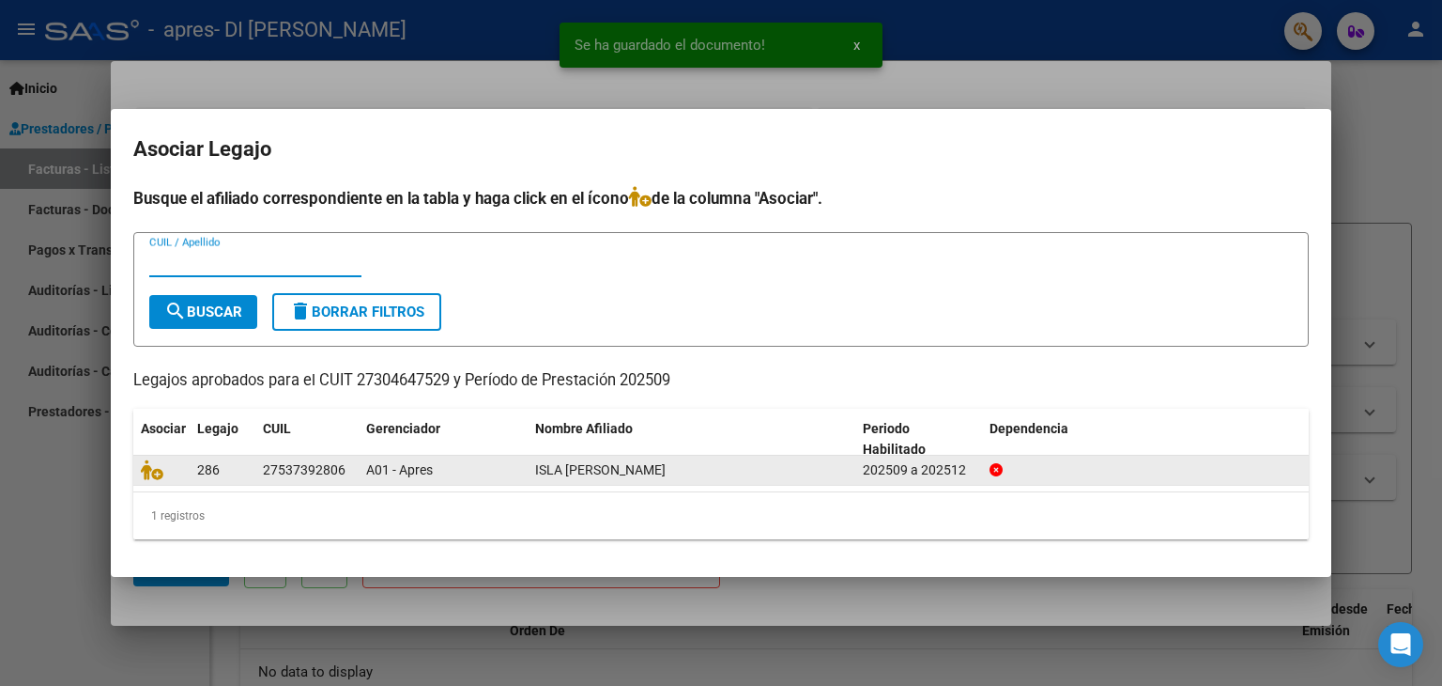
click at [575, 463] on span "ISLA [PERSON_NAME]" at bounding box center [600, 469] width 131 height 15
click at [206, 472] on span "286" at bounding box center [208, 469] width 23 height 15
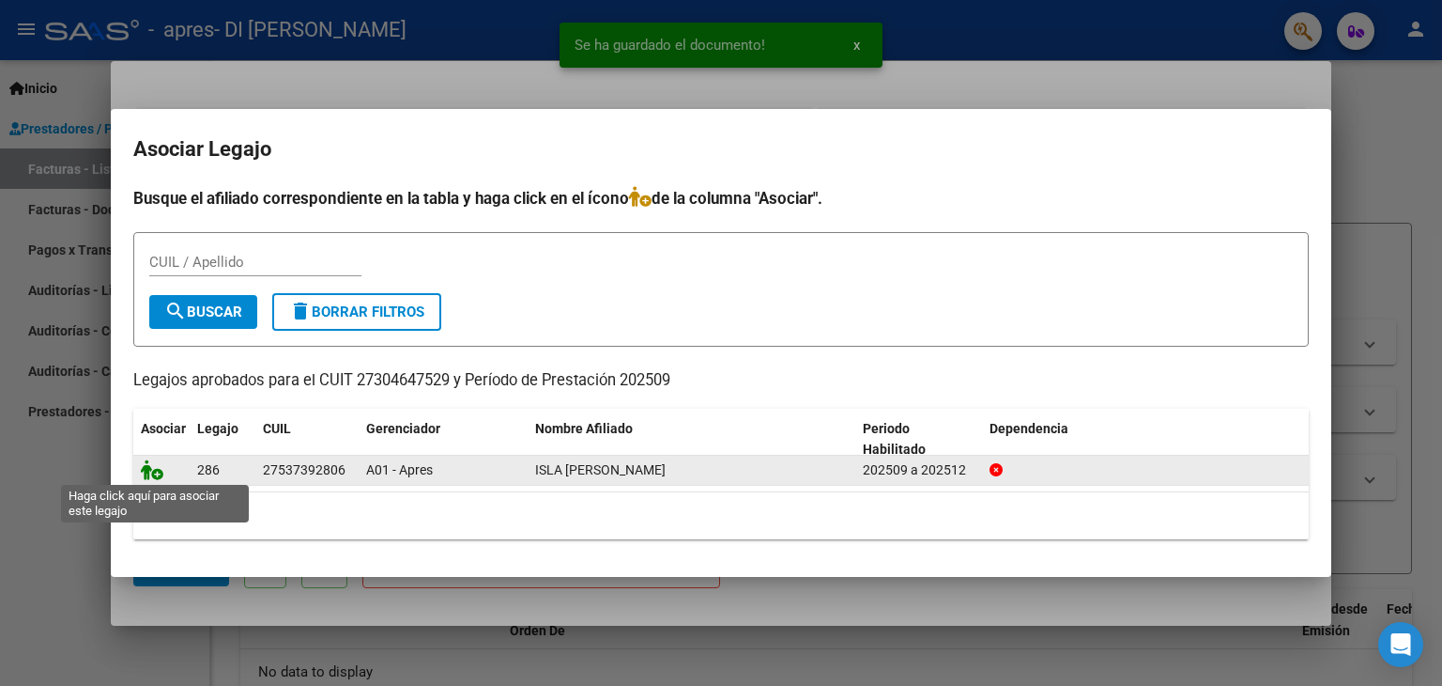
click at [152, 473] on icon at bounding box center [152, 469] width 23 height 21
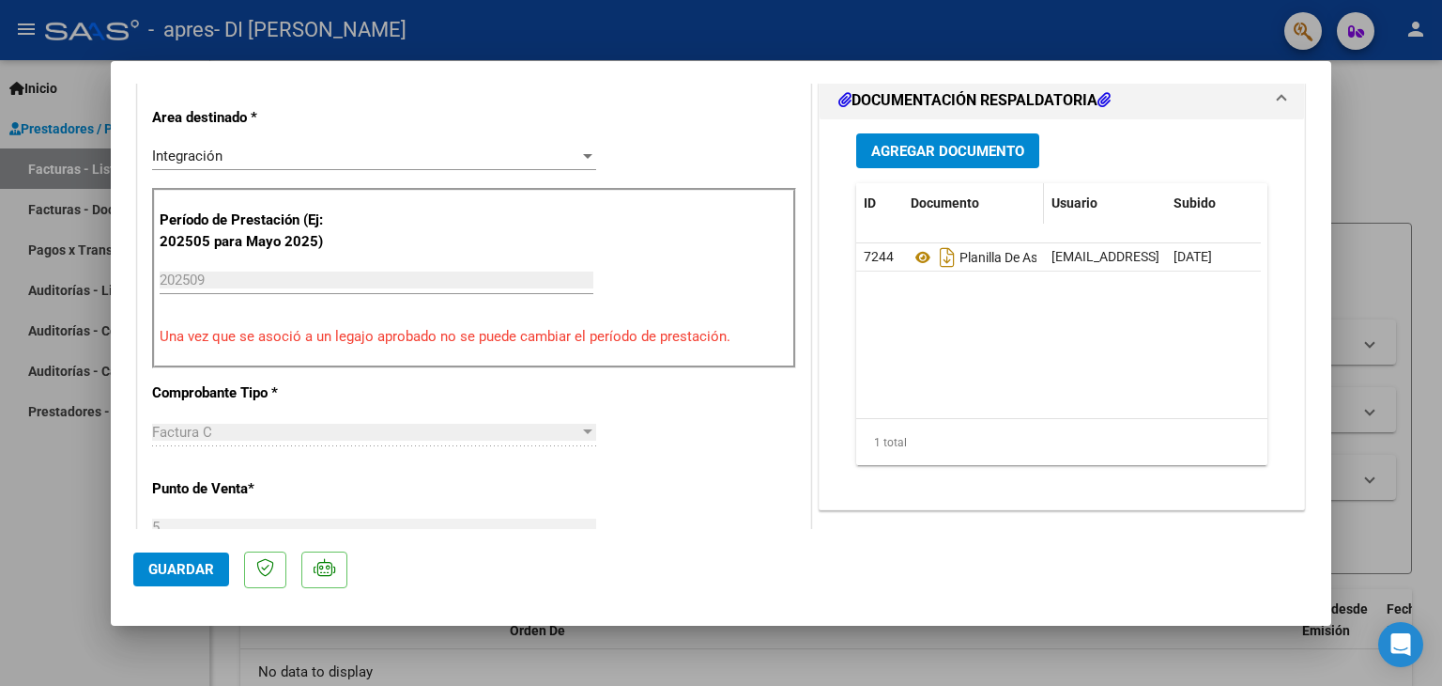
scroll to position [563, 0]
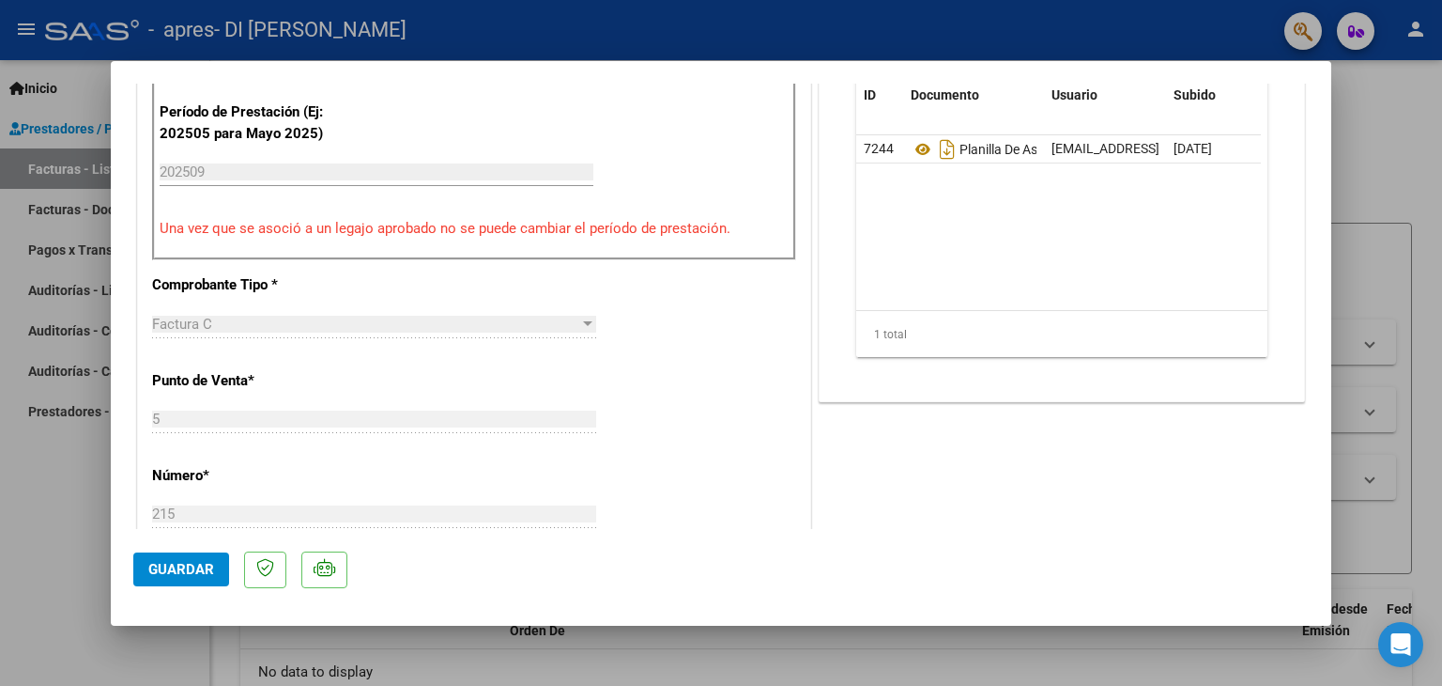
click at [198, 554] on button "Guardar" at bounding box center [181, 569] width 96 height 34
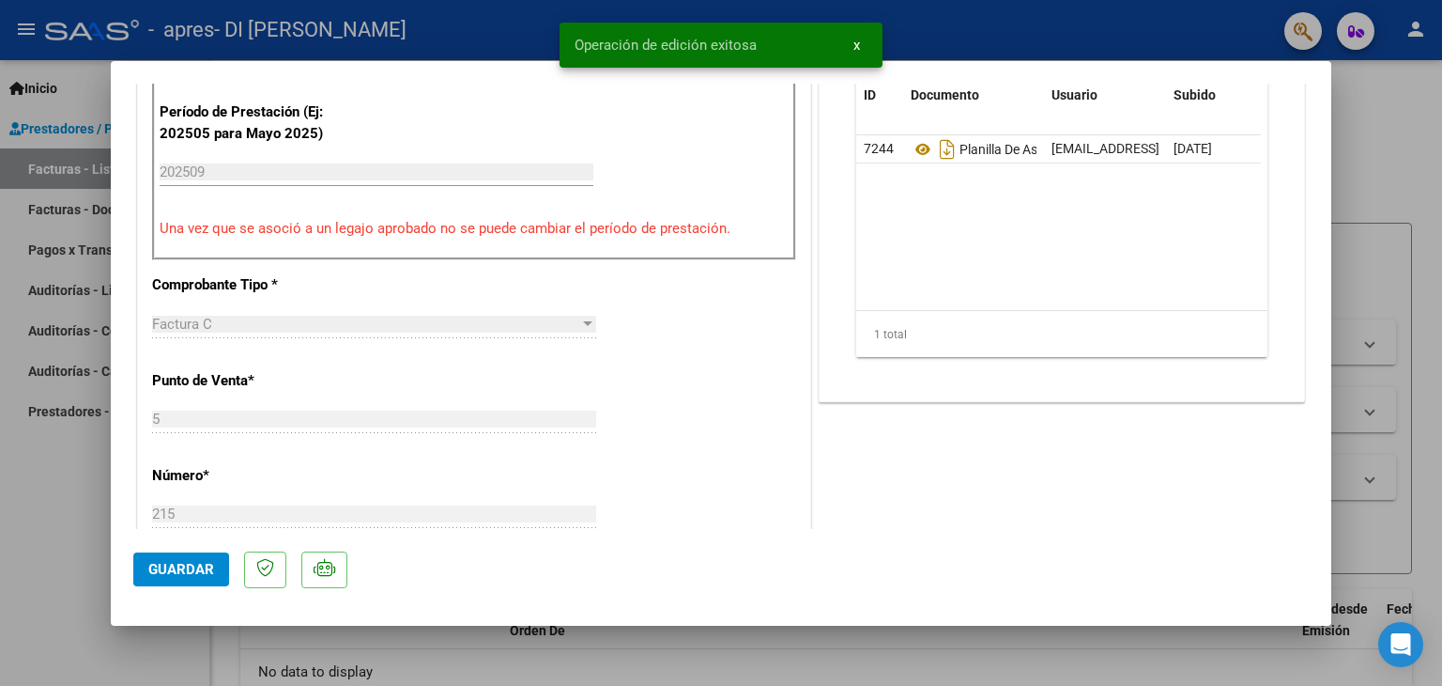
click at [1420, 218] on div at bounding box center [721, 343] width 1442 height 686
type input "$ 0,00"
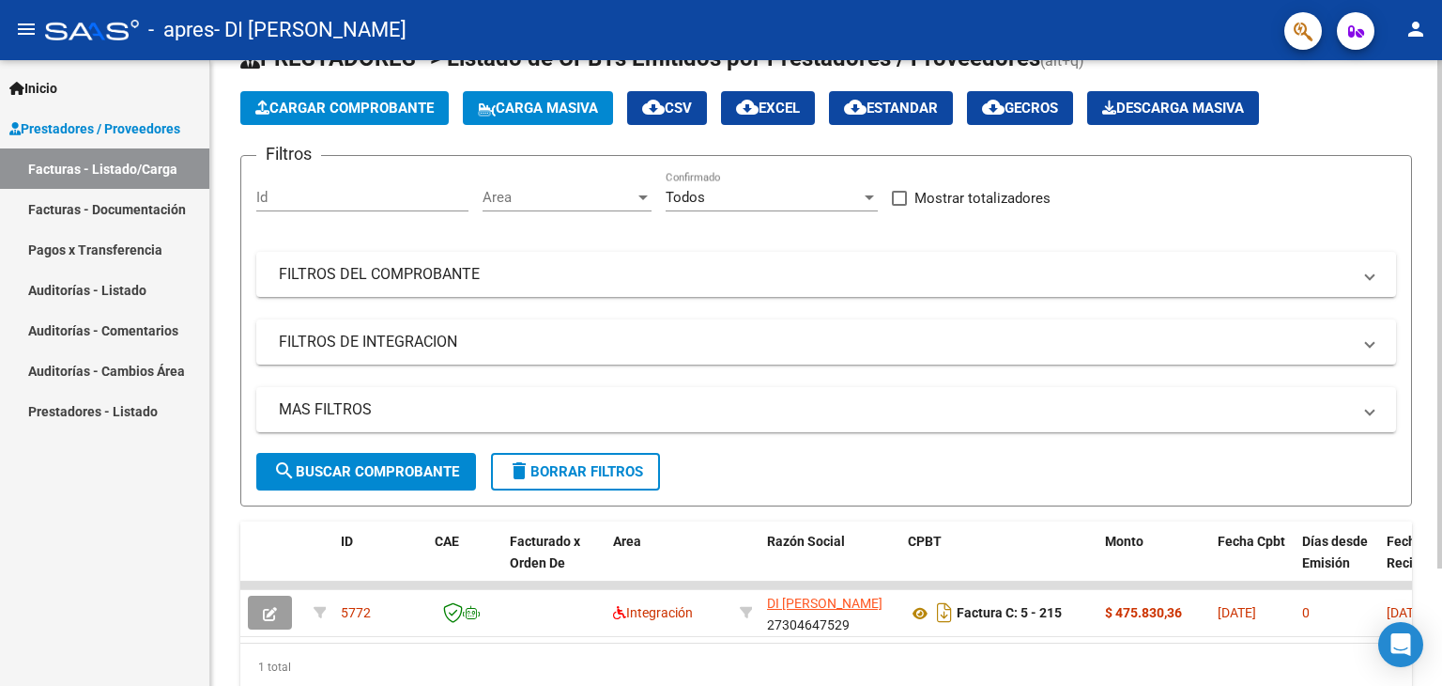
scroll to position [144, 0]
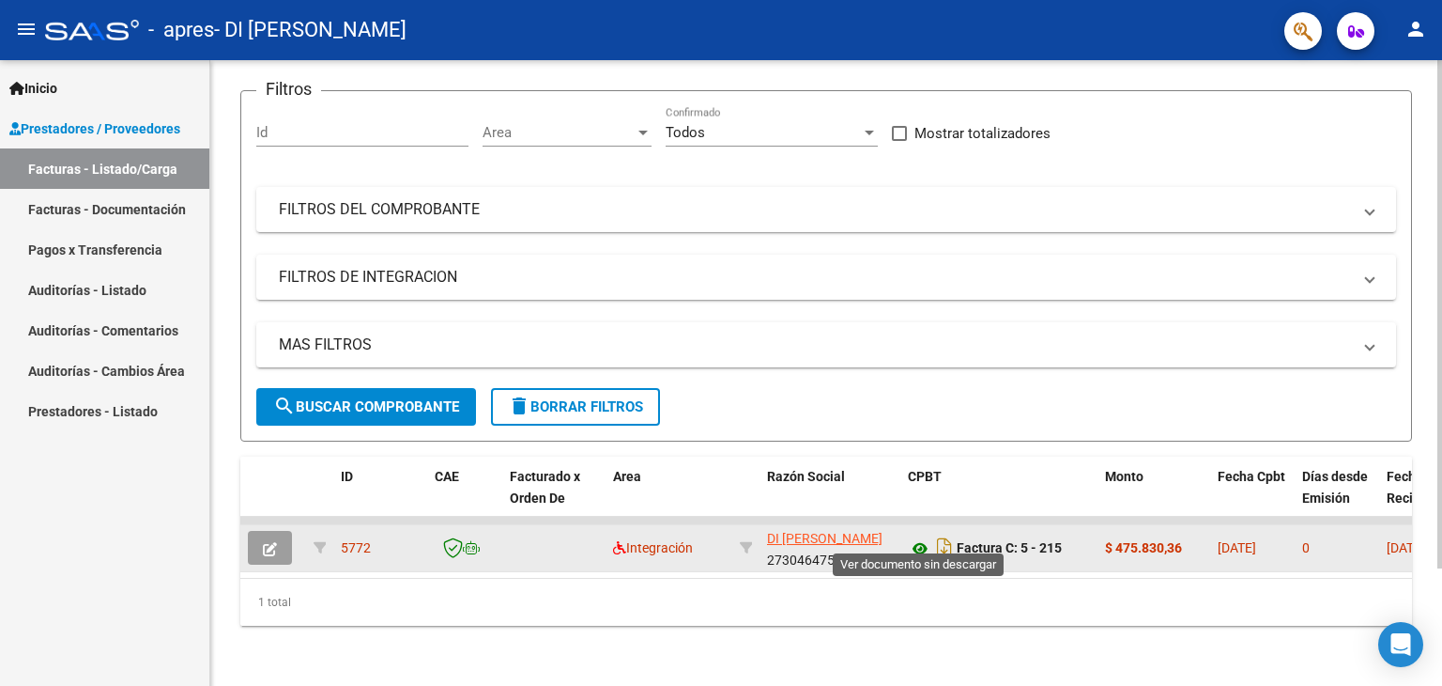
click at [920, 538] on icon at bounding box center [920, 548] width 24 height 23
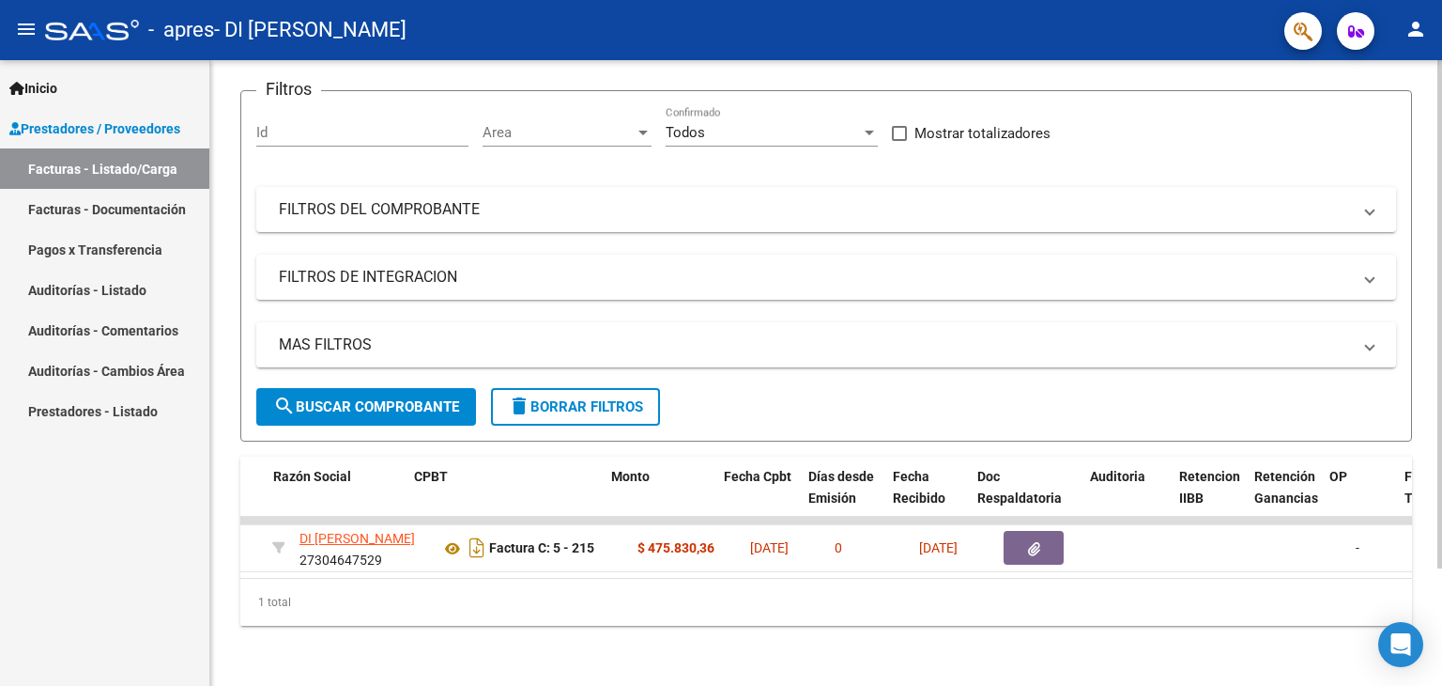
scroll to position [0, 656]
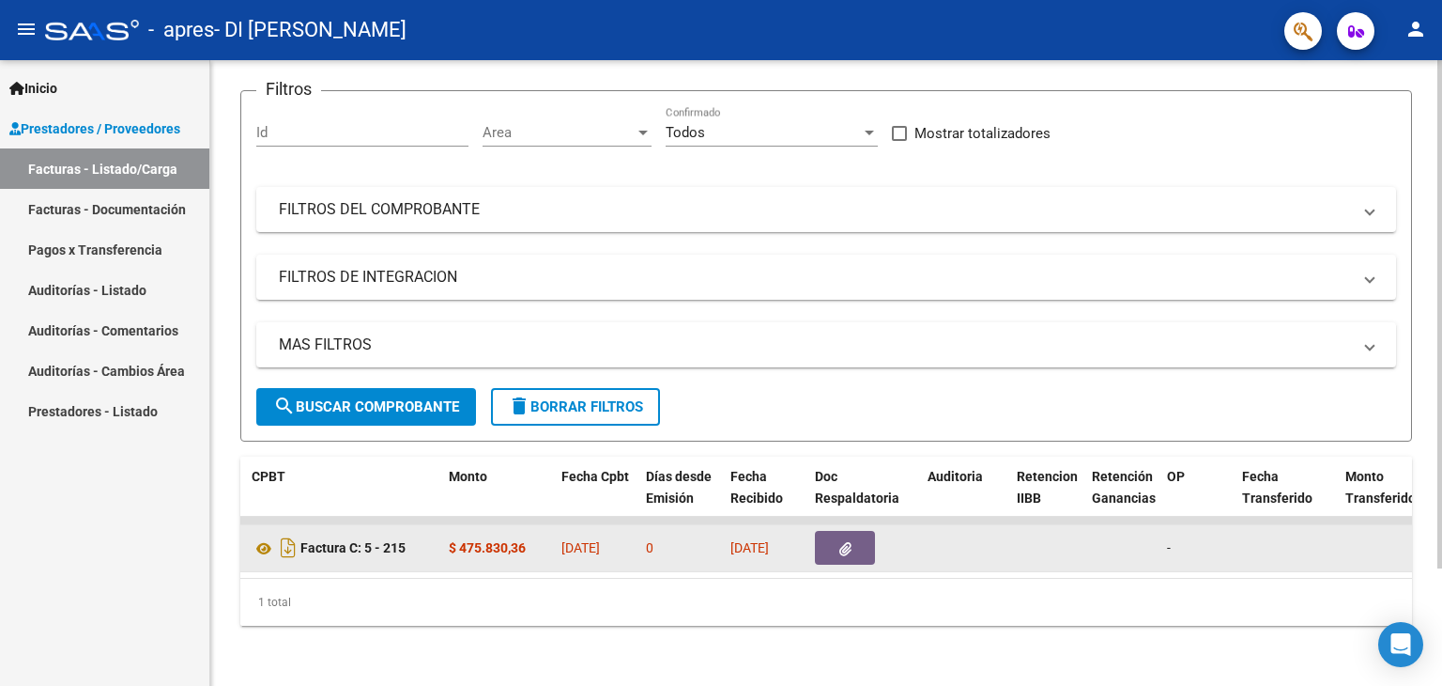
click at [846, 542] on icon "button" at bounding box center [846, 549] width 12 height 14
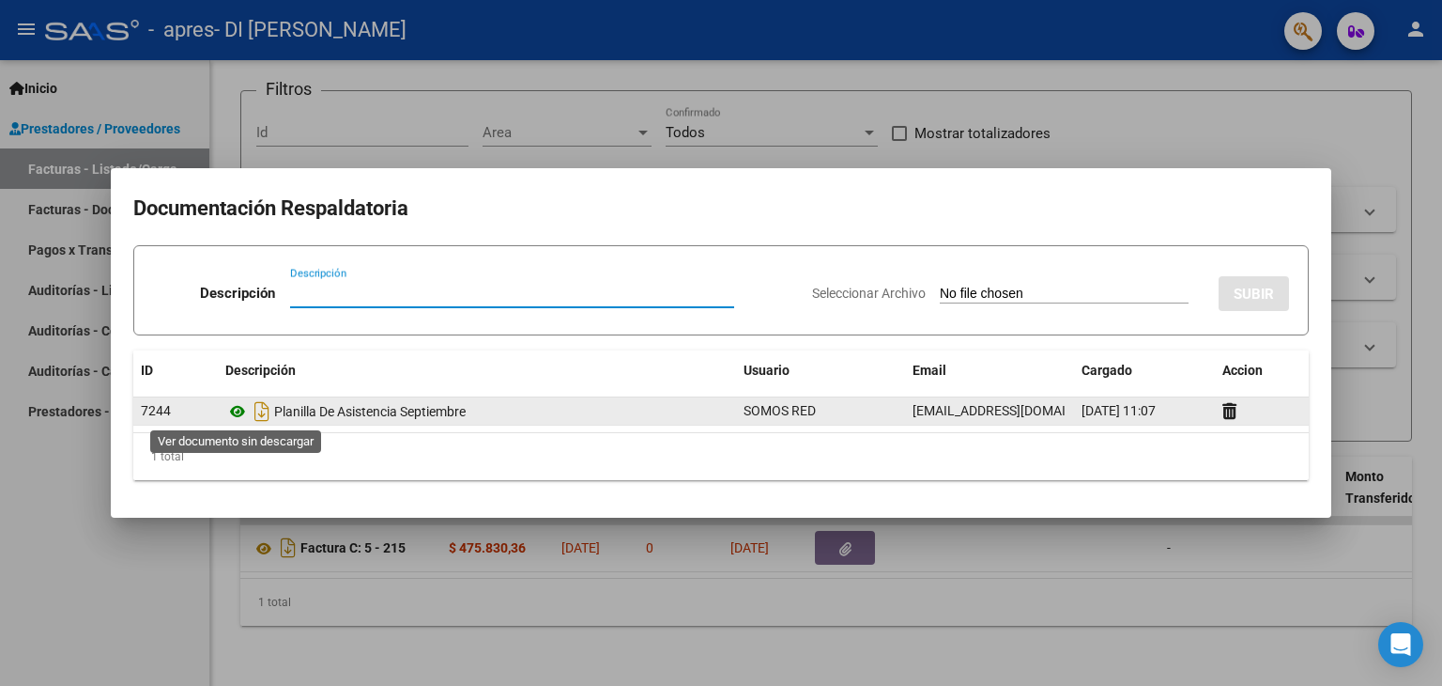
click at [241, 410] on icon at bounding box center [237, 411] width 24 height 23
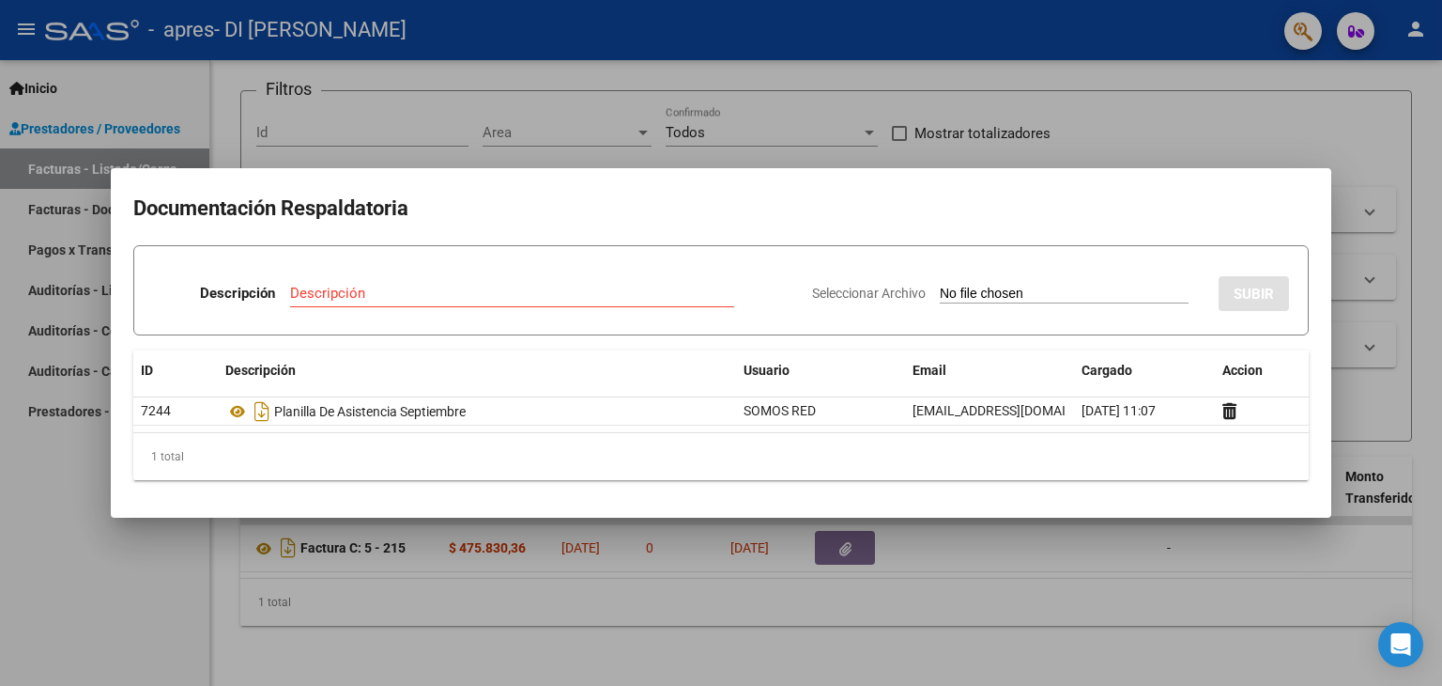
click at [1106, 131] on div at bounding box center [721, 343] width 1442 height 686
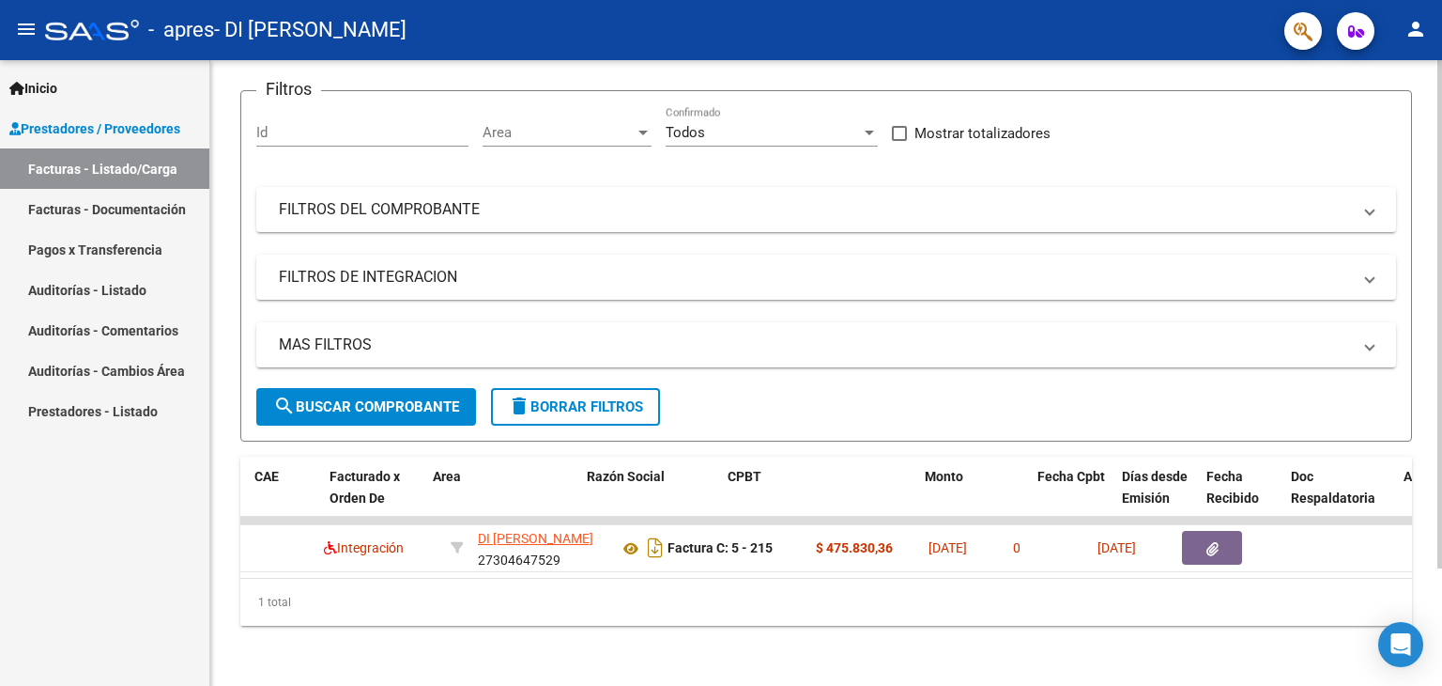
scroll to position [0, 0]
